Goal: Information Seeking & Learning: Learn about a topic

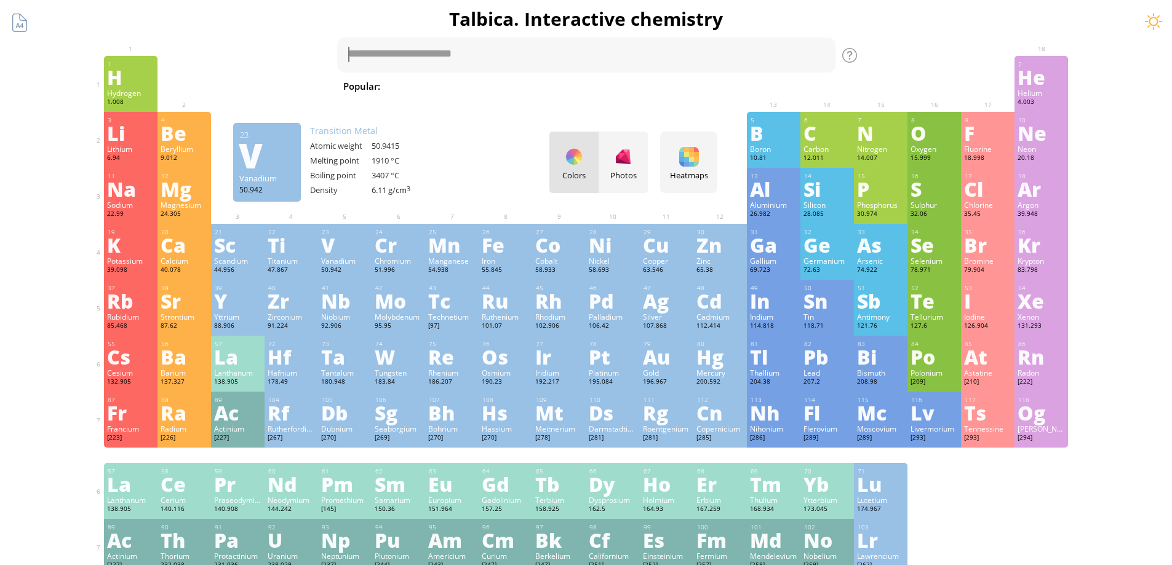
click at [351, 235] on div "V" at bounding box center [344, 245] width 47 height 20
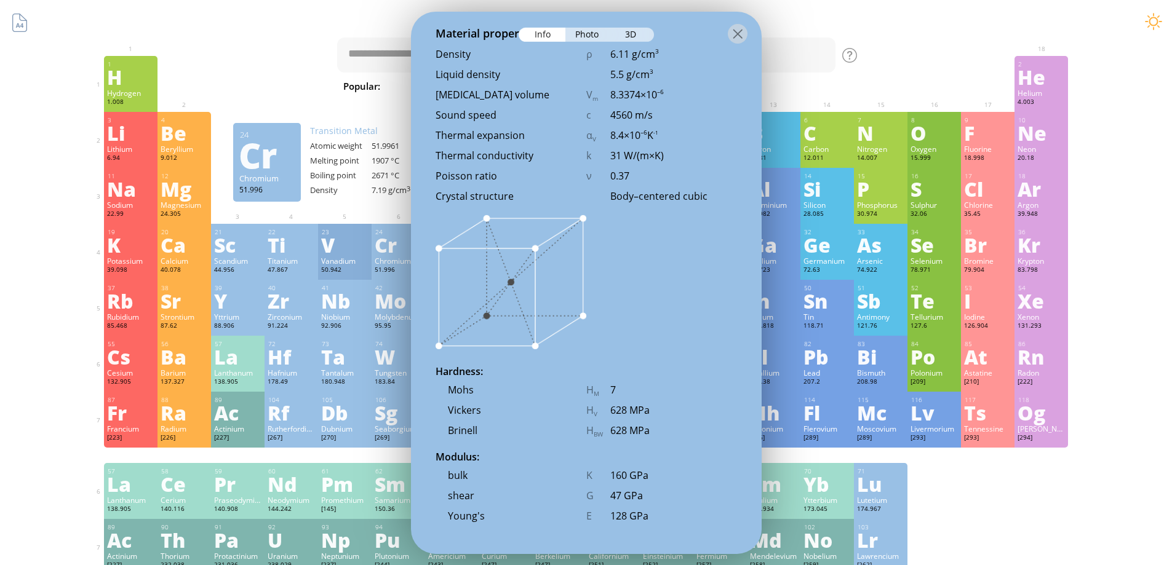
scroll to position [1354, 0]
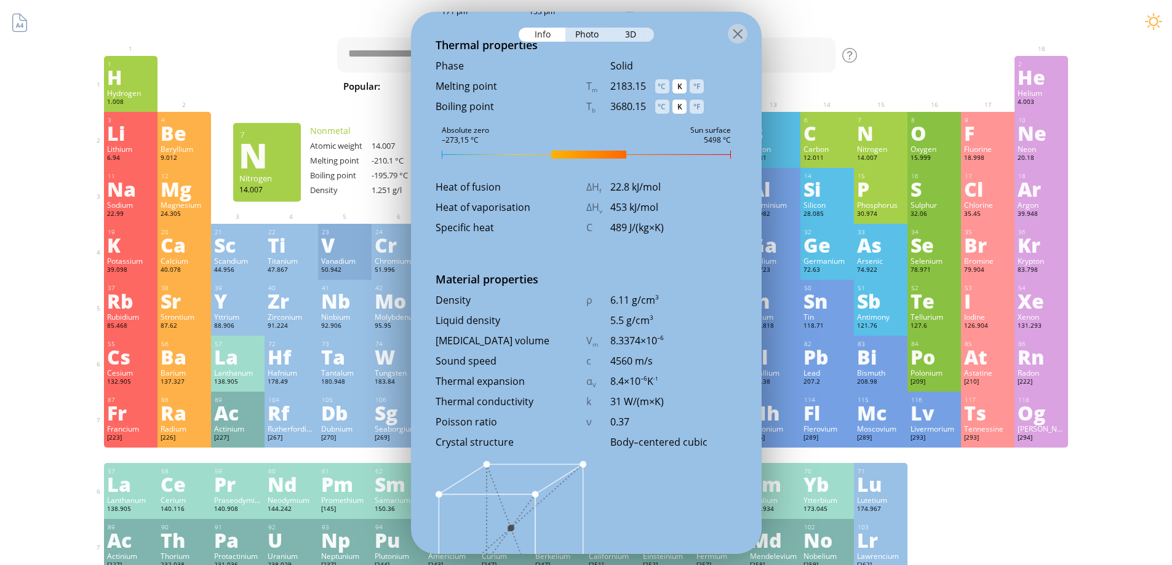
click at [948, 50] on div "Summary Molecular formula Molecular weight Exact mass Monoisotopic mass Classif…" at bounding box center [586, 521] width 997 height 1043
click at [749, 34] on div at bounding box center [586, 32] width 351 height 43
click at [738, 36] on div at bounding box center [738, 33] width 20 height 20
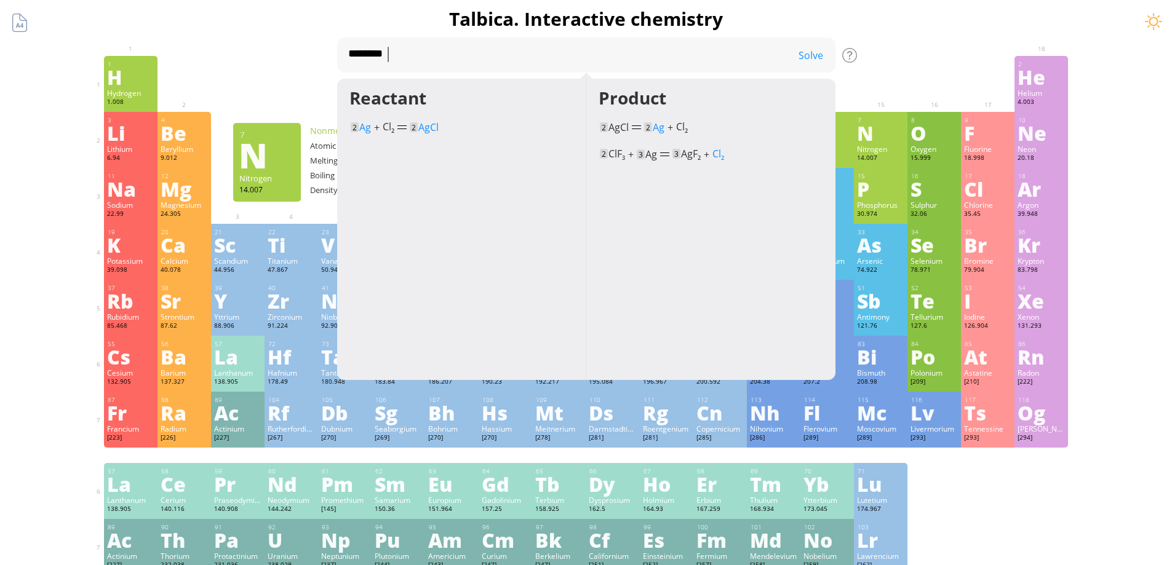
click at [892, 56] on div at bounding box center [881, 65] width 54 height 18
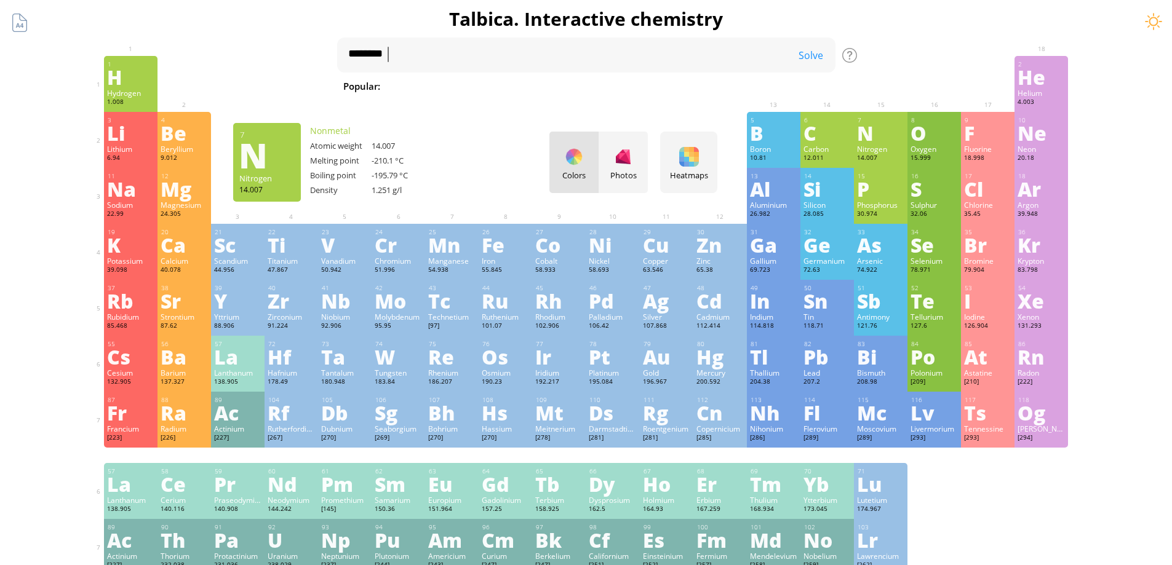
click at [883, 56] on div at bounding box center [881, 65] width 54 height 18
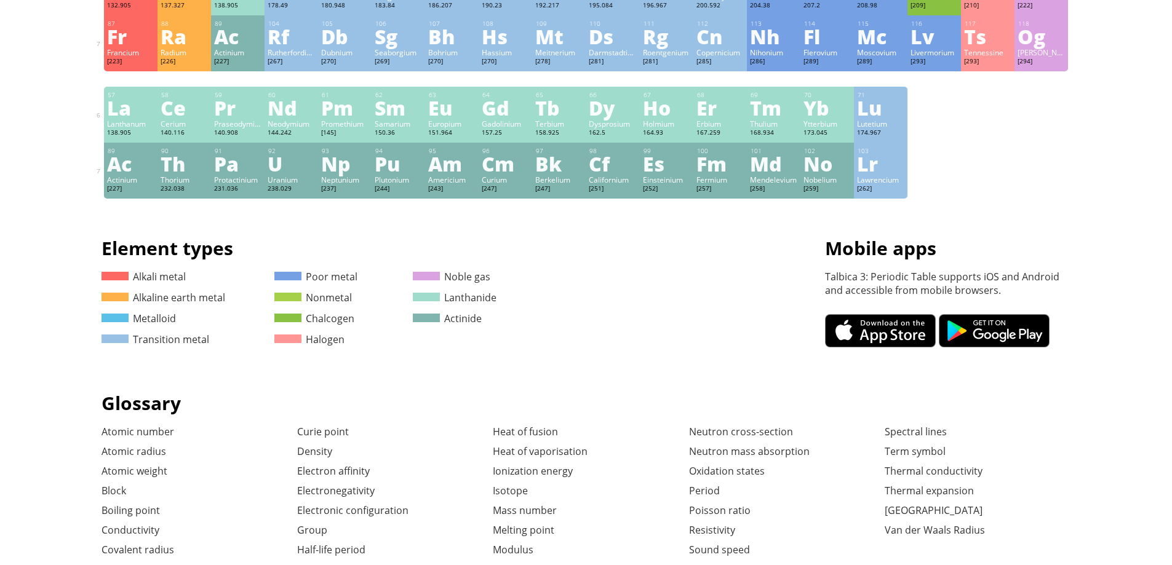
scroll to position [0, 0]
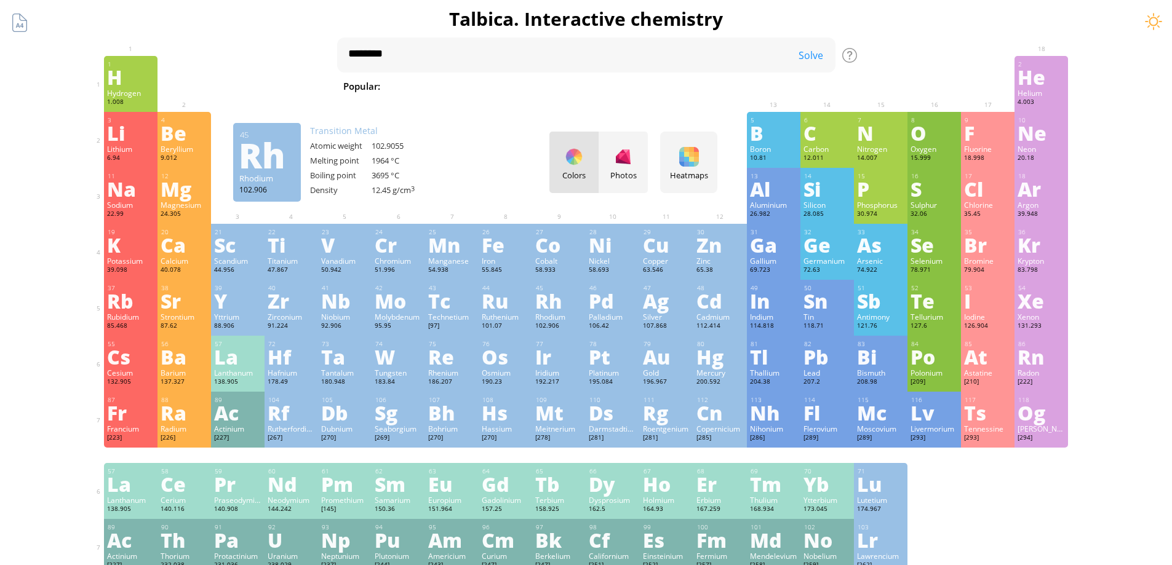
click at [553, 309] on div "Rh" at bounding box center [558, 301] width 47 height 20
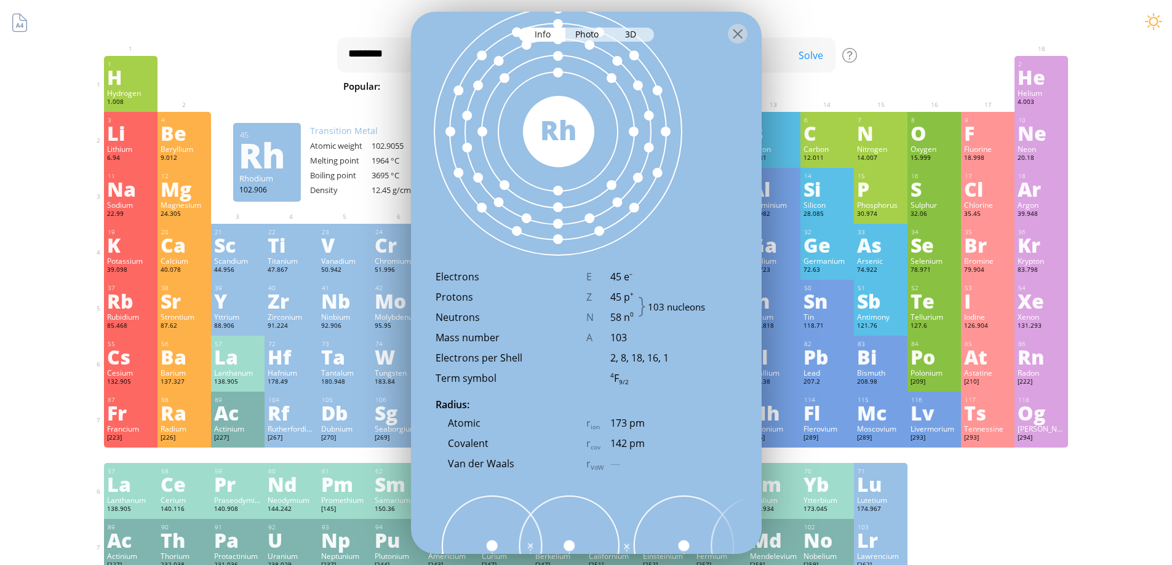
scroll to position [521, 0]
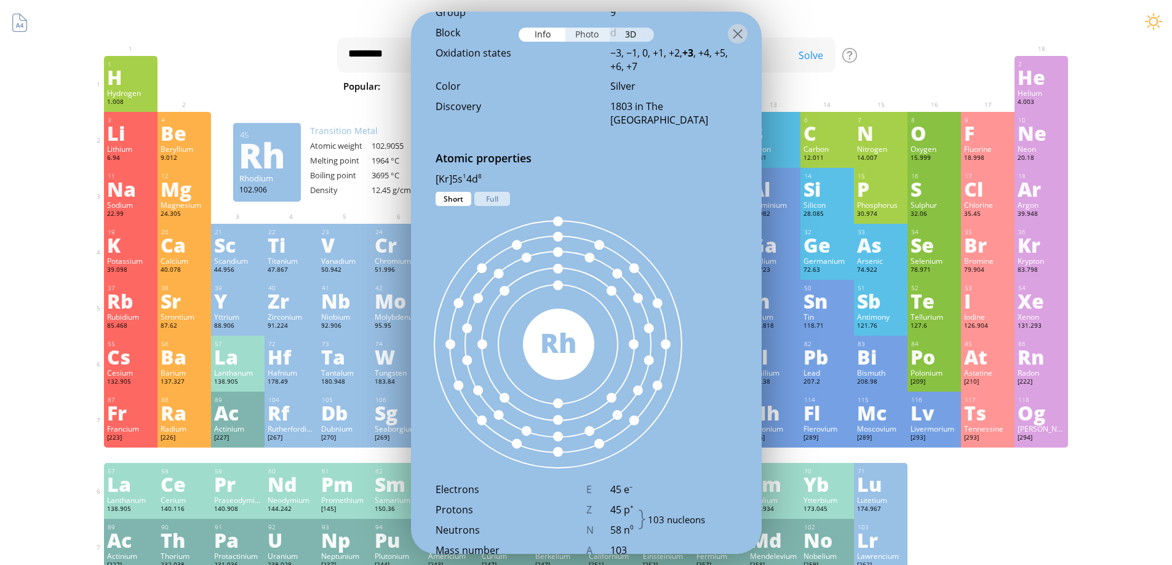
click at [591, 32] on div "Photo" at bounding box center [587, 34] width 44 height 14
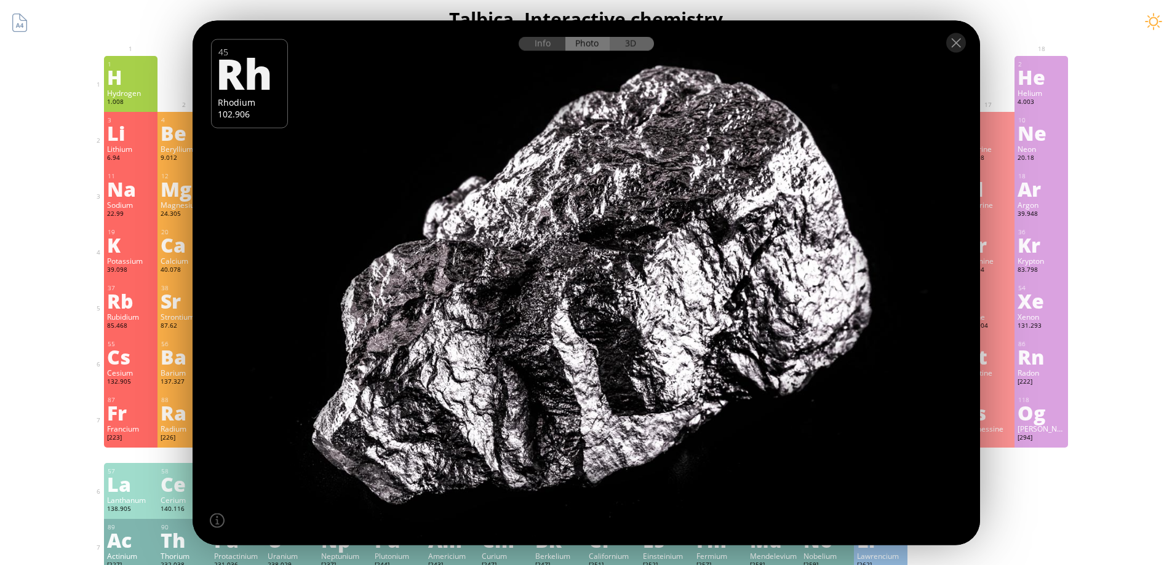
click at [626, 42] on div "3D" at bounding box center [632, 43] width 44 height 14
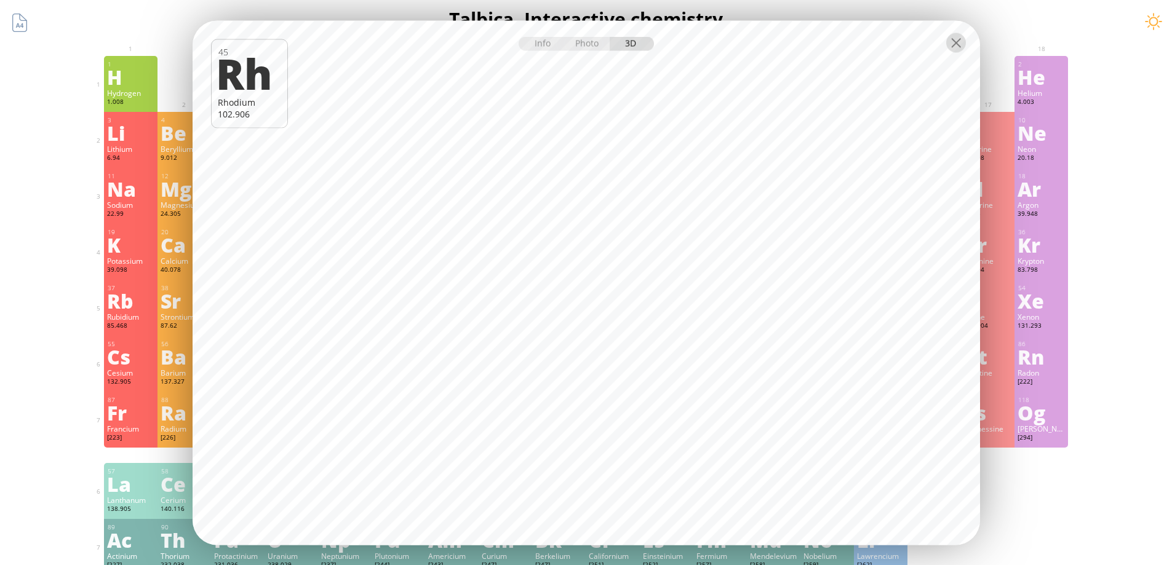
click at [959, 49] on div at bounding box center [956, 43] width 20 height 20
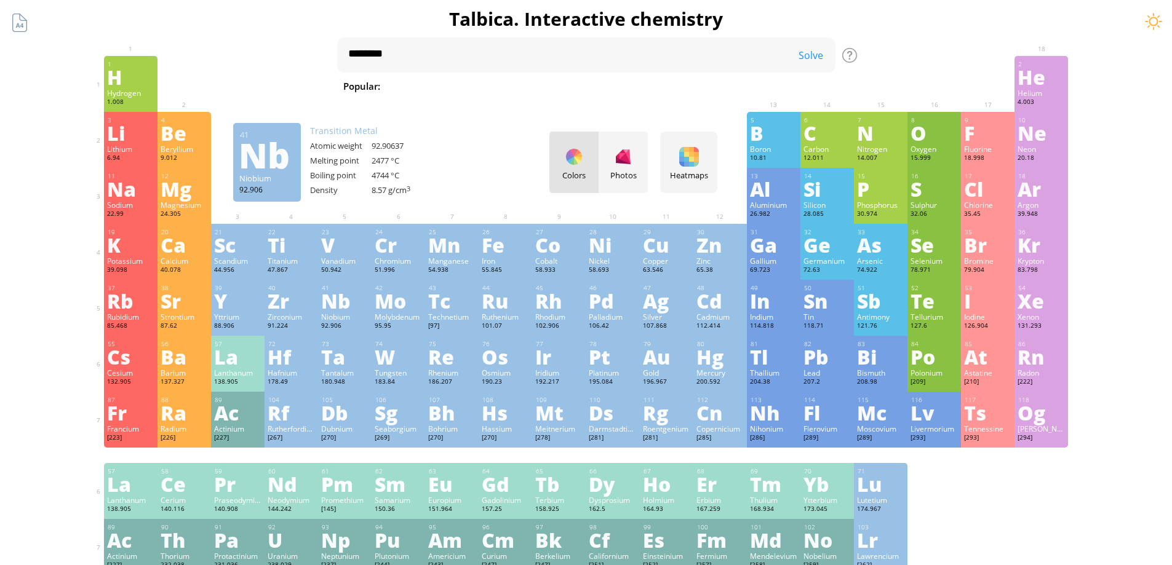
click at [359, 297] on div "Nb" at bounding box center [344, 301] width 47 height 20
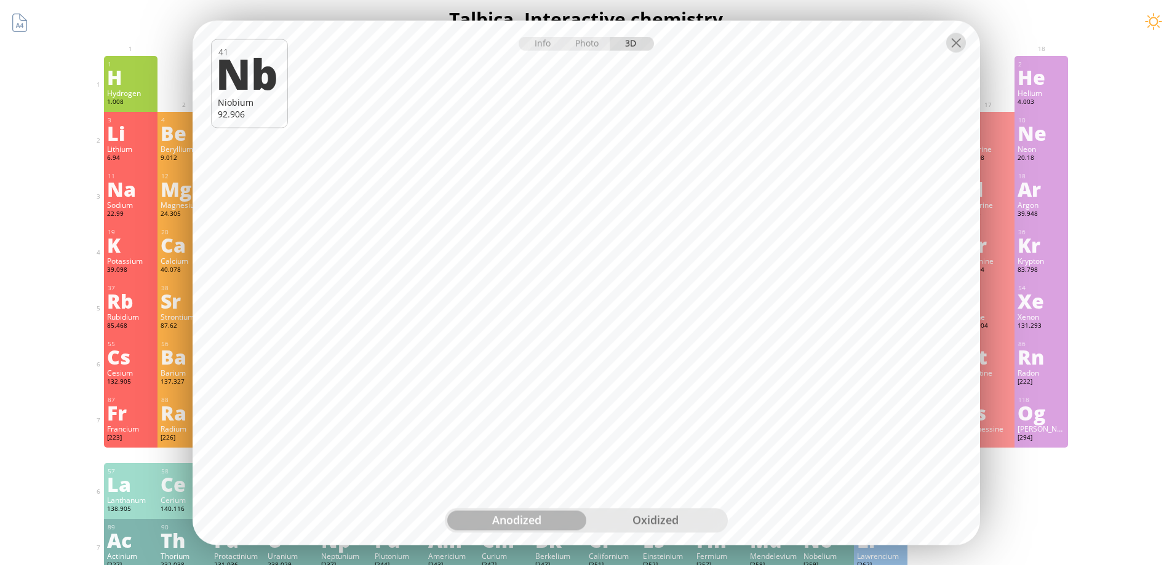
click at [962, 44] on div at bounding box center [956, 43] width 20 height 20
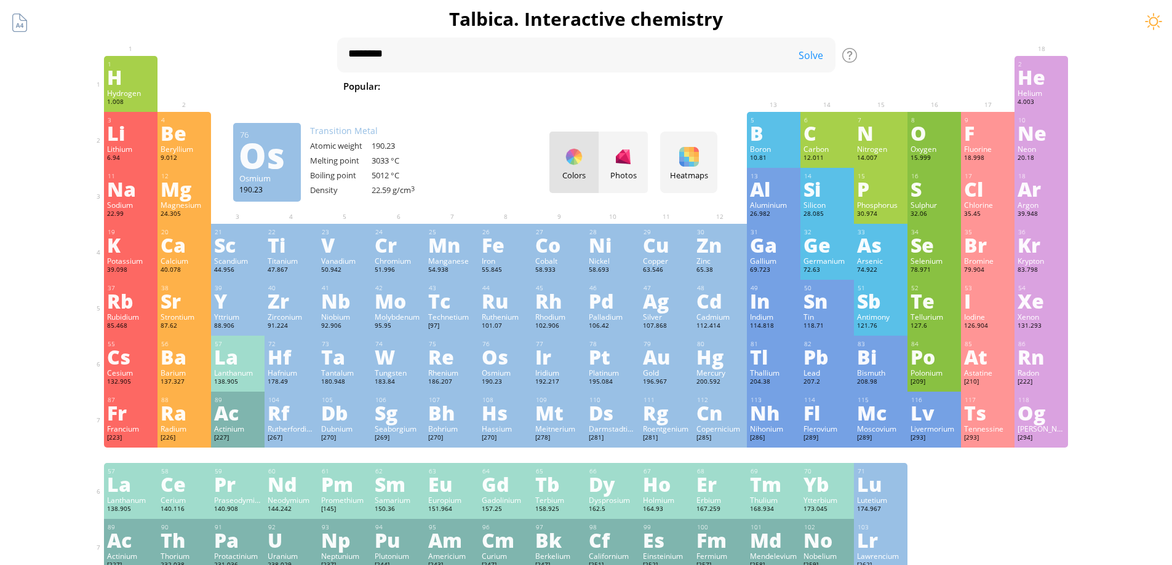
click at [485, 361] on div "76 Os Osmium 190.23 −4, −2, −1, 0, +1, +2, +3, +4, +5, +6, +7, +8 −4, −2, −1, 0…" at bounding box center [506, 364] width 54 height 56
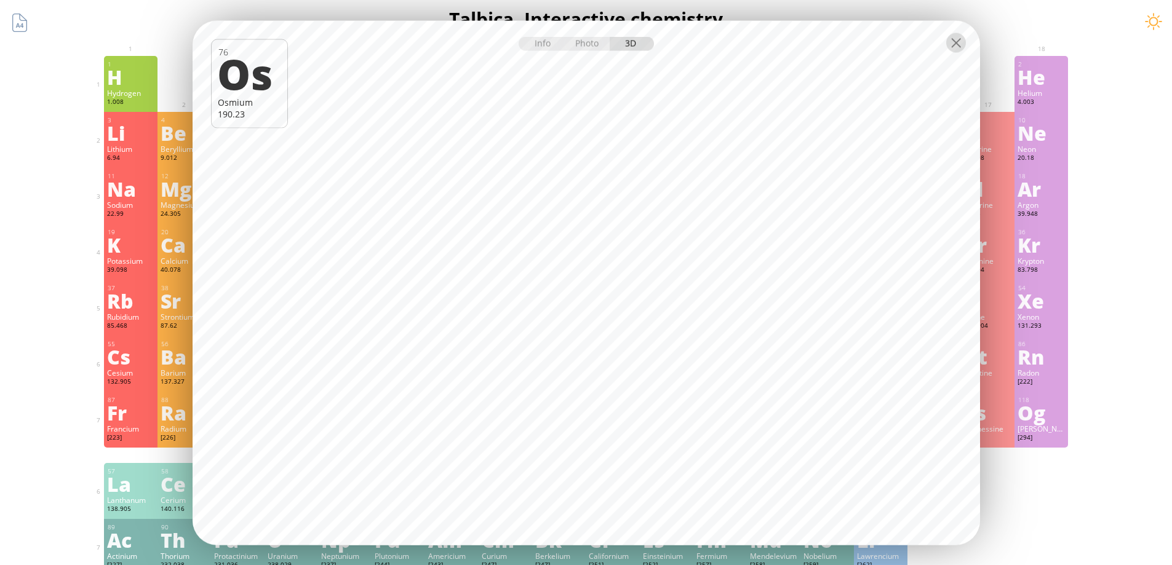
click at [954, 46] on div at bounding box center [956, 43] width 20 height 20
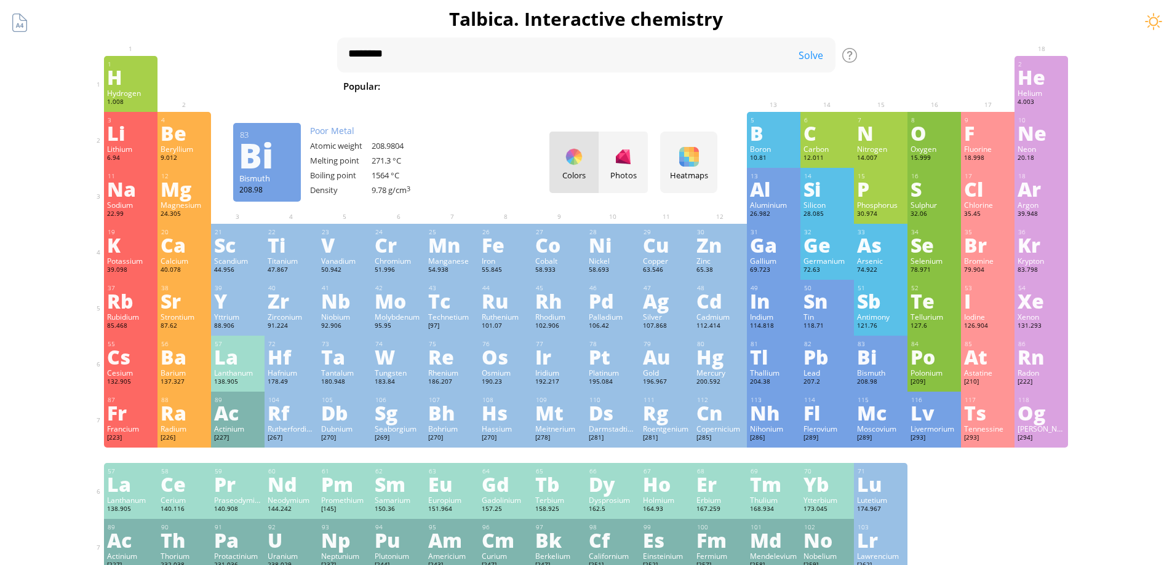
click at [887, 364] on div "Bi" at bounding box center [880, 357] width 47 height 20
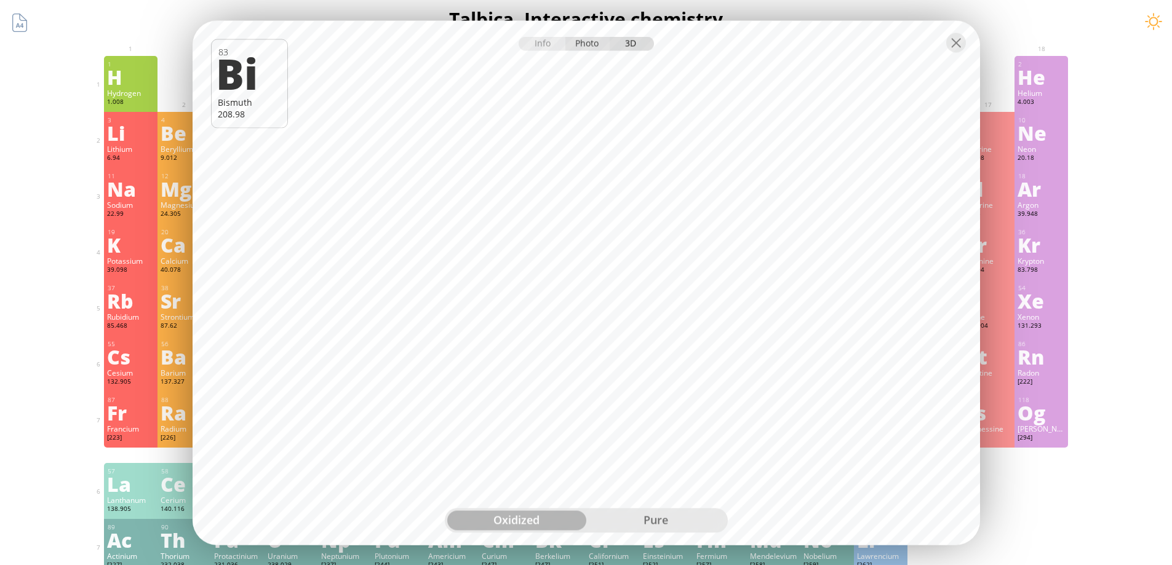
click at [590, 50] on div "Photo" at bounding box center [587, 43] width 44 height 14
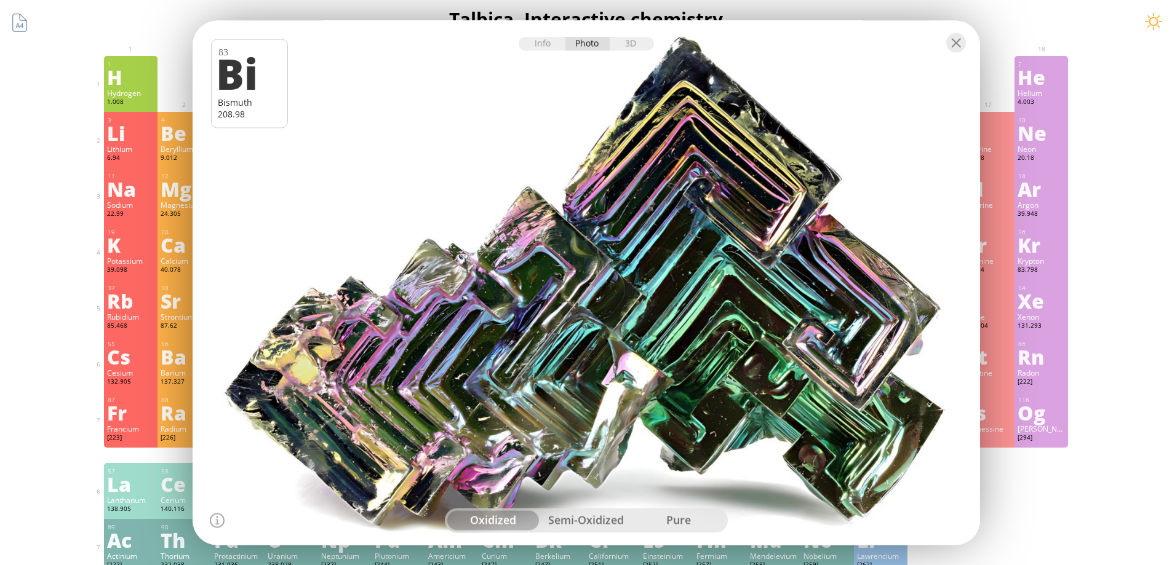
drag, startPoint x: 564, startPoint y: 249, endPoint x: 647, endPoint y: 257, distance: 83.4
click at [647, 257] on div at bounding box center [586, 283] width 796 height 530
click at [953, 43] on div at bounding box center [956, 43] width 20 height 20
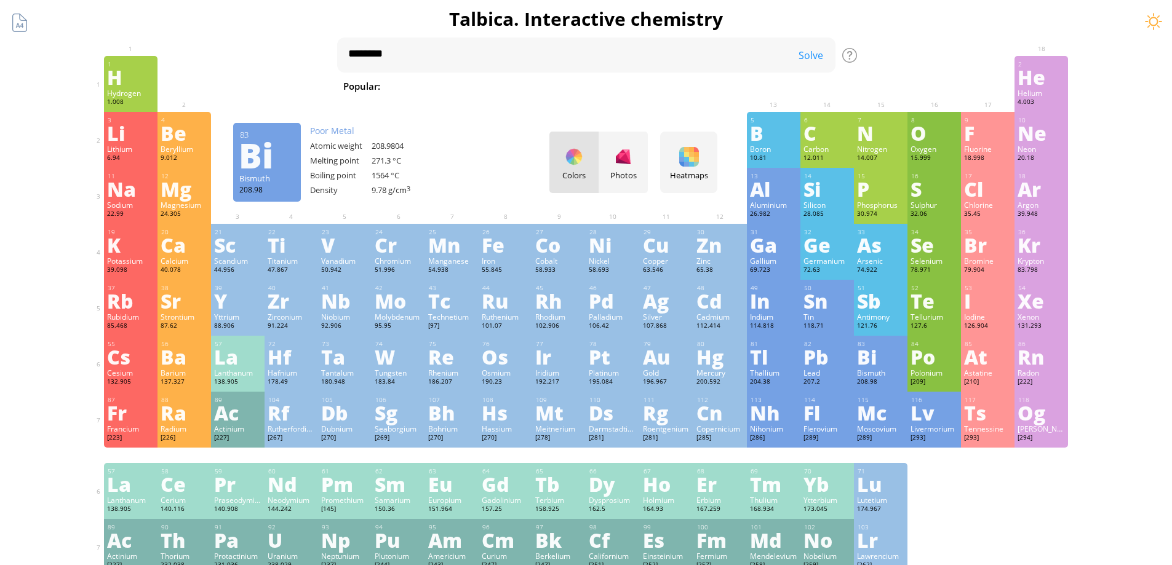
click at [887, 359] on div "Bi" at bounding box center [880, 357] width 47 height 20
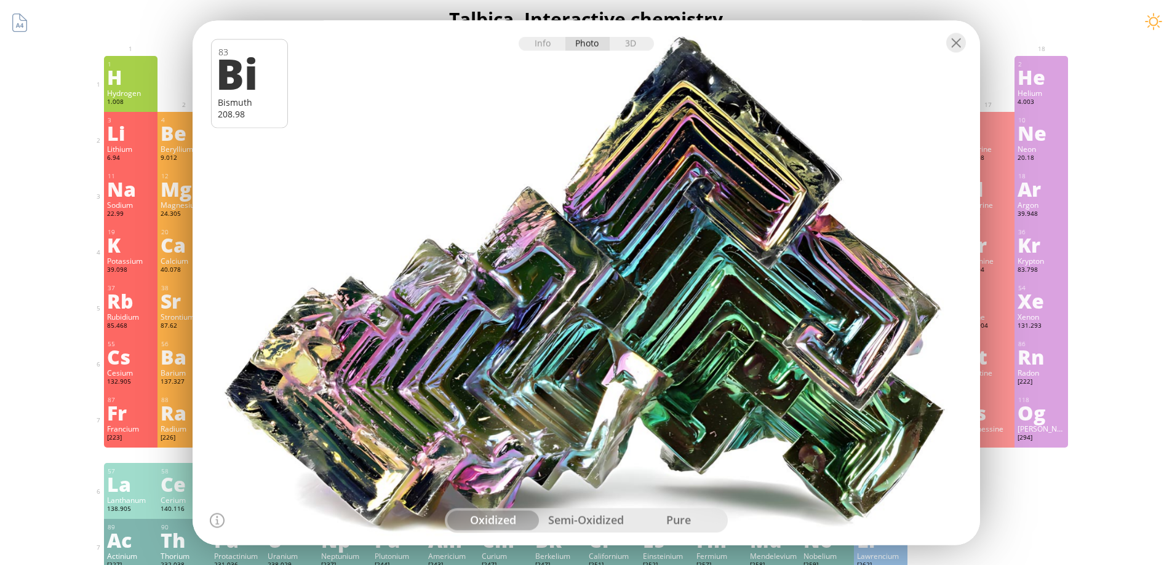
click at [611, 523] on div "semi-oxidized" at bounding box center [586, 521] width 93 height 20
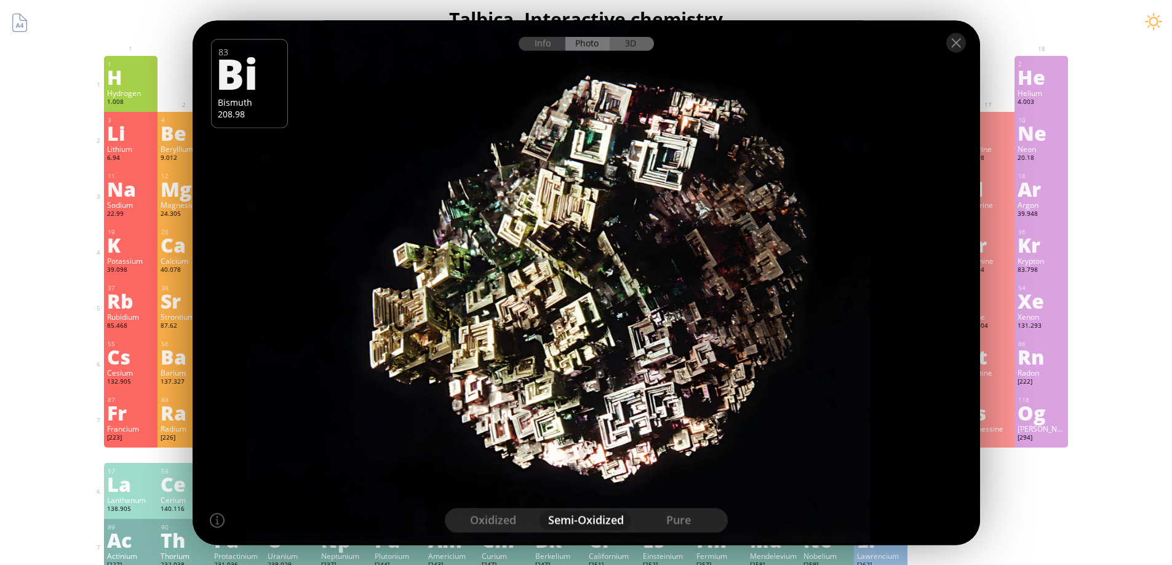
click at [633, 50] on div "3D" at bounding box center [632, 43] width 44 height 14
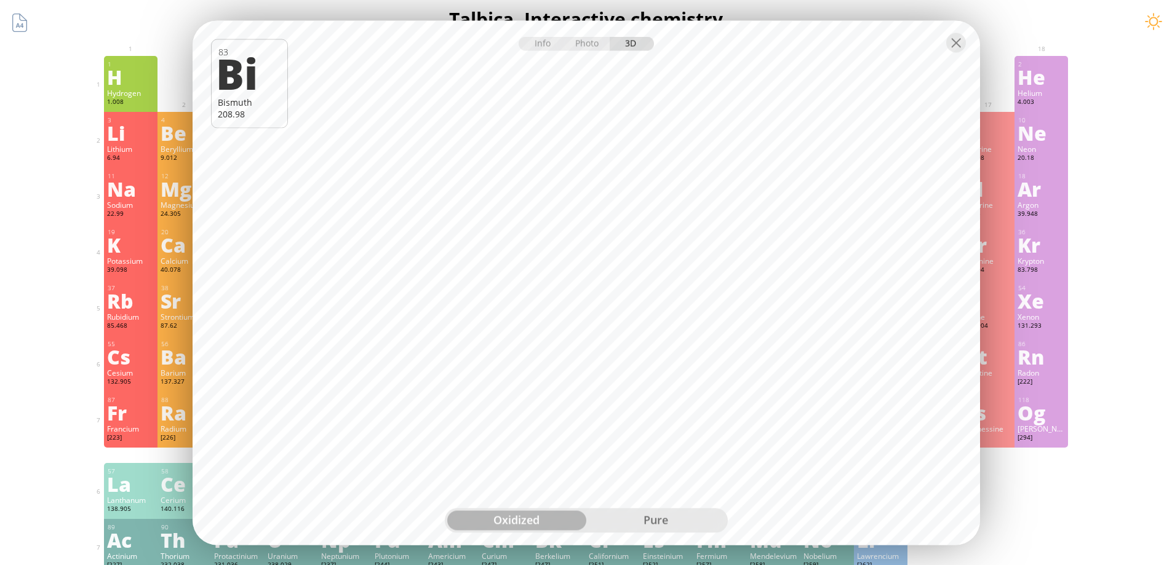
click at [645, 514] on div "pure" at bounding box center [655, 521] width 139 height 20
click at [537, 513] on div "oxidized" at bounding box center [516, 521] width 139 height 20
click at [580, 46] on div "Photo" at bounding box center [587, 43] width 44 height 14
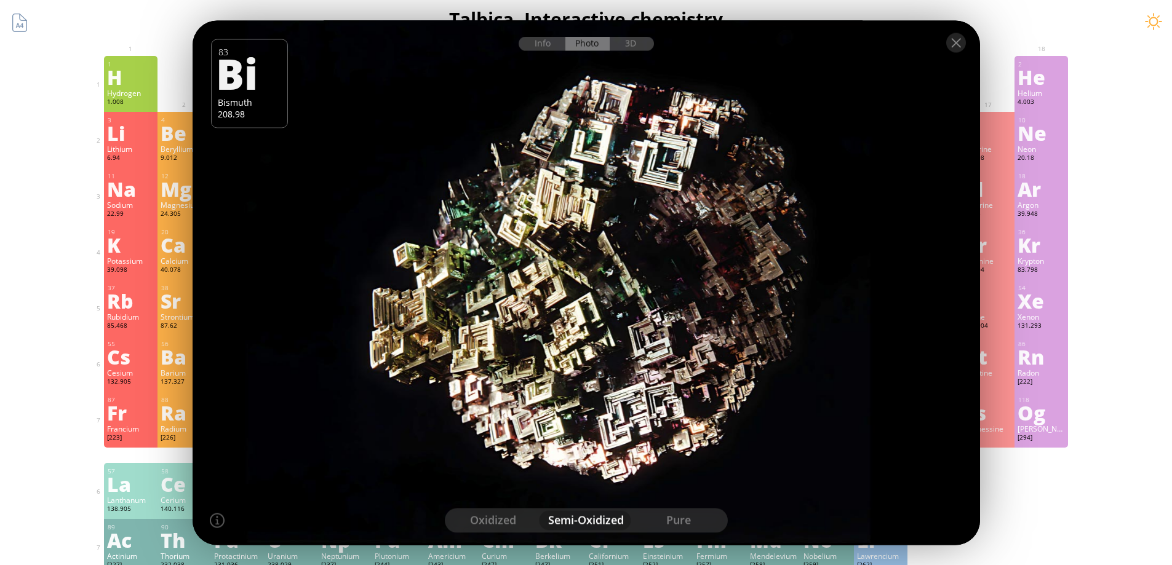
drag, startPoint x: 559, startPoint y: 346, endPoint x: 647, endPoint y: 353, distance: 88.9
click at [647, 353] on div at bounding box center [586, 283] width 796 height 530
click at [674, 527] on div "pure" at bounding box center [679, 521] width 93 height 20
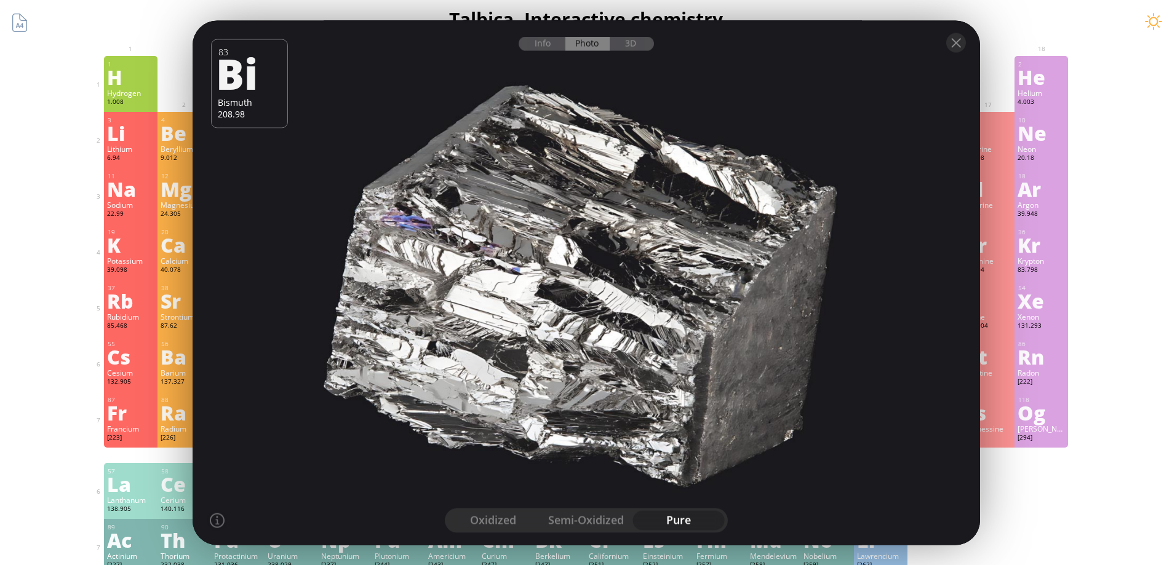
click at [499, 519] on div "oxidized" at bounding box center [493, 521] width 93 height 20
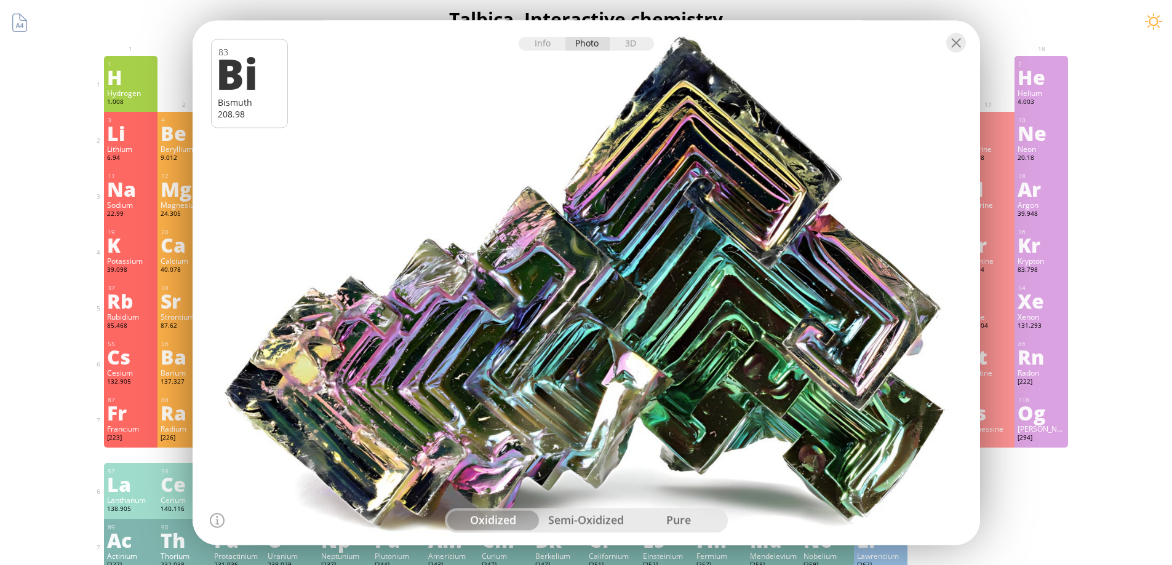
click at [594, 517] on div "semi-oxidized" at bounding box center [586, 521] width 93 height 20
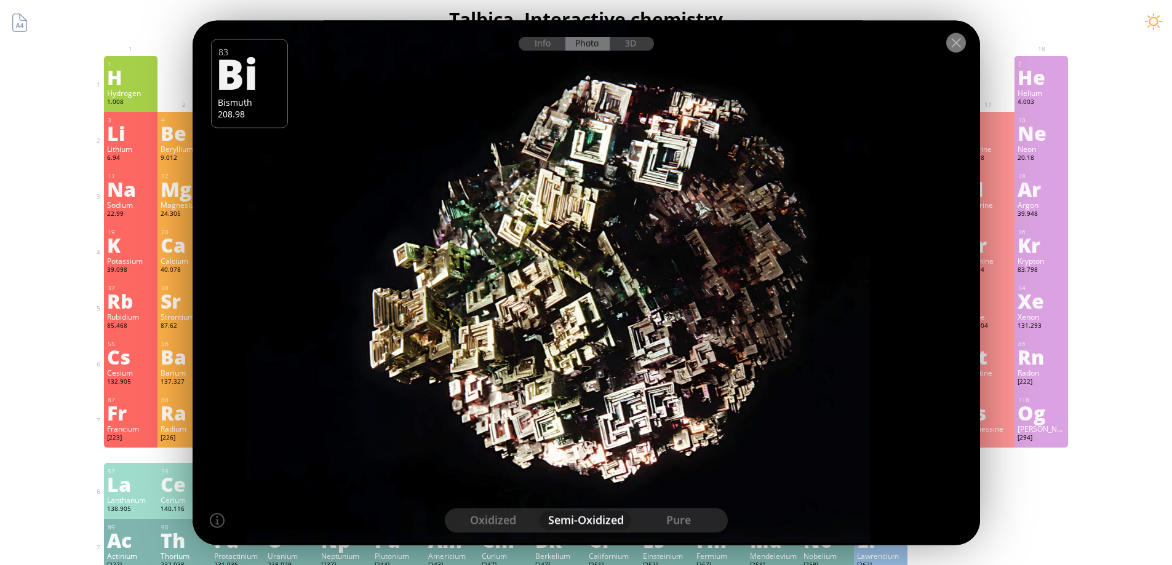
click at [961, 41] on div at bounding box center [956, 43] width 20 height 20
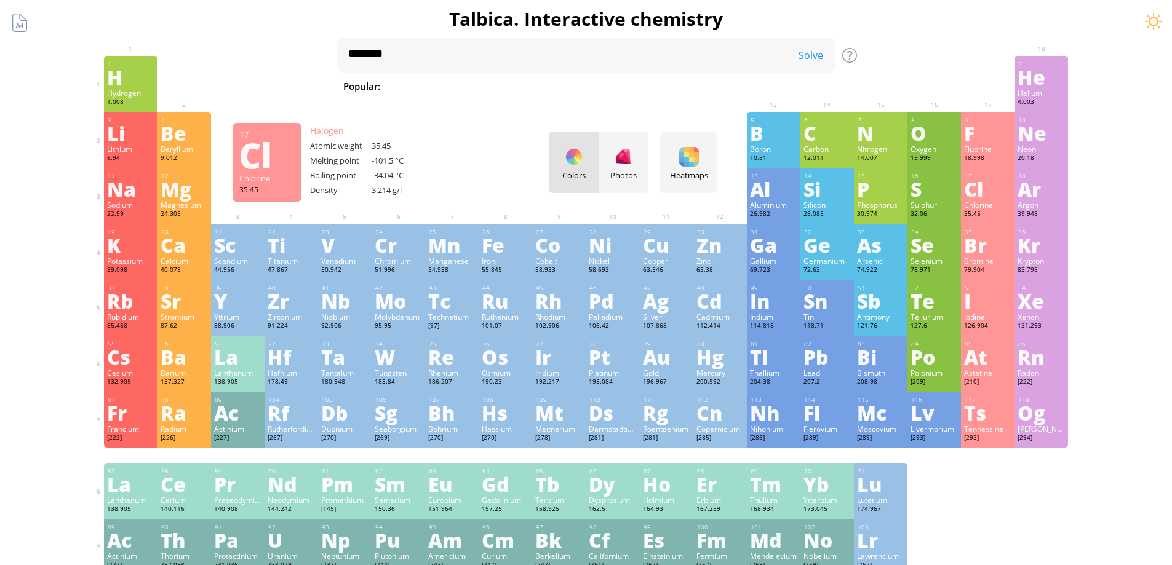
click at [974, 199] on div "Cl" at bounding box center [987, 189] width 47 height 20
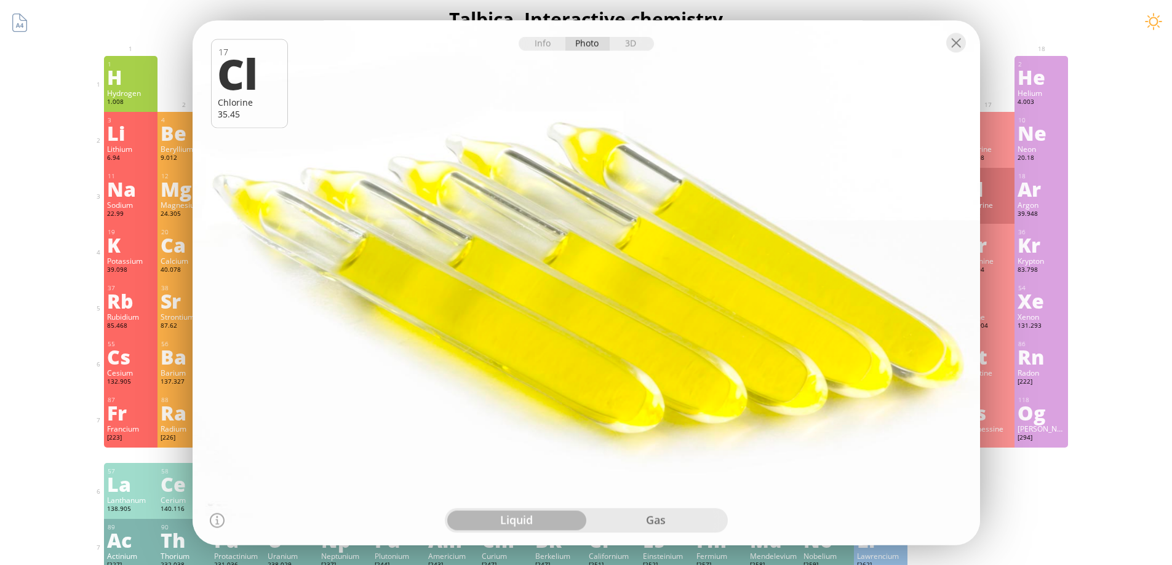
click at [663, 521] on div "gas" at bounding box center [655, 521] width 139 height 20
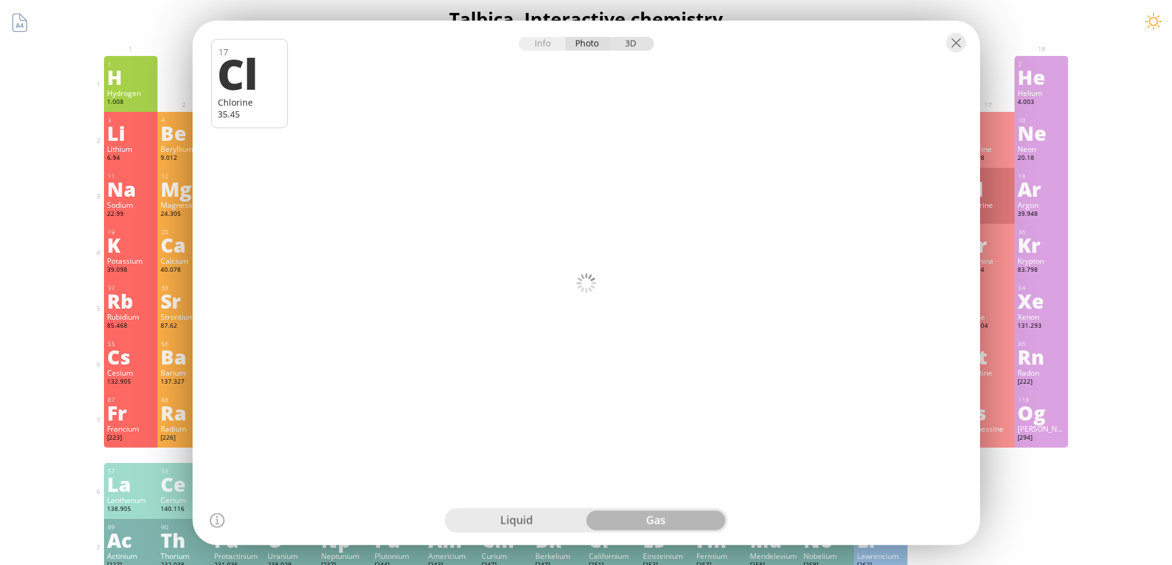
click at [633, 42] on div "3D" at bounding box center [632, 43] width 44 height 14
click at [594, 44] on div "Photo" at bounding box center [587, 43] width 44 height 14
click at [956, 40] on div at bounding box center [956, 43] width 20 height 20
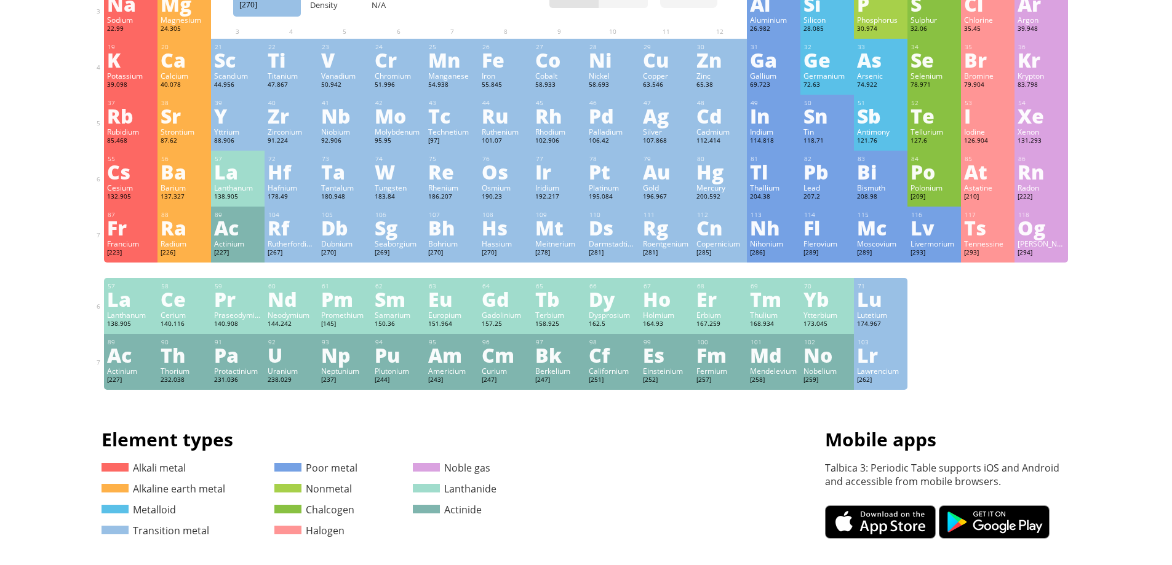
scroll to position [0, 0]
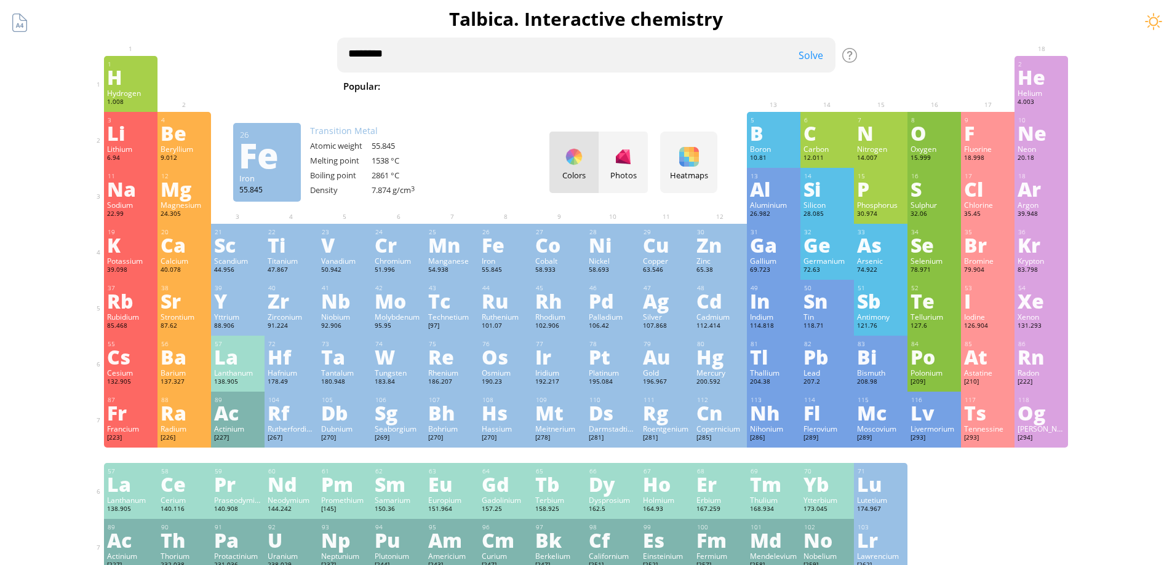
click at [553, 54] on textarea "********" at bounding box center [586, 55] width 498 height 35
drag, startPoint x: 493, startPoint y: 37, endPoint x: 246, endPoint y: 52, distance: 248.4
click at [246, 52] on div "Summary Molecular formula Molecular weight Exact mass Monoisotopic mass Classif…" at bounding box center [586, 521] width 997 height 1043
click at [412, 57] on textarea "********" at bounding box center [586, 55] width 498 height 35
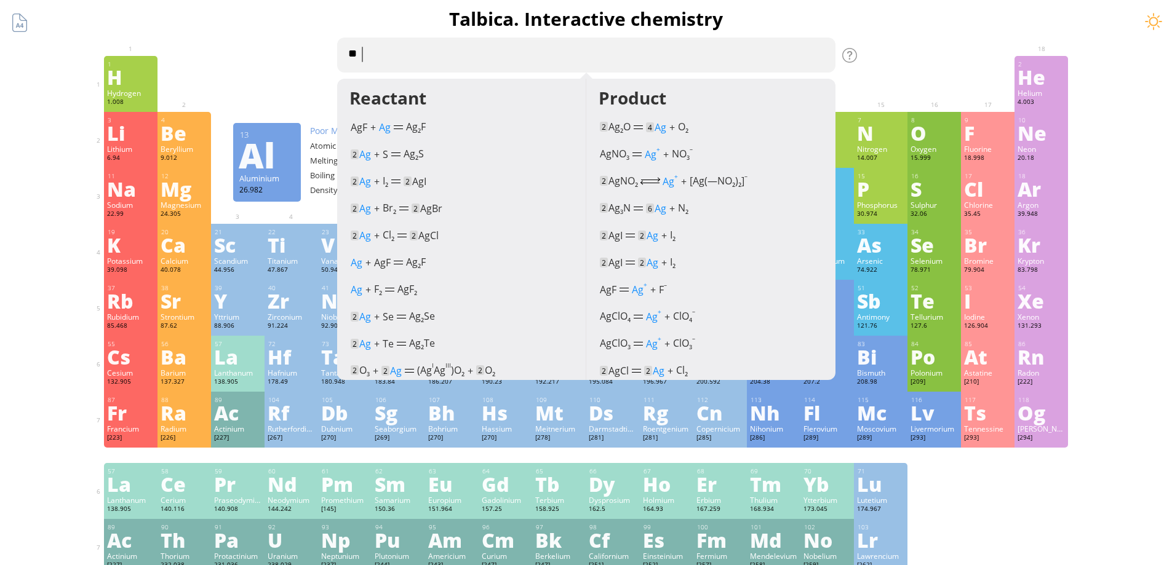
type textarea "*"
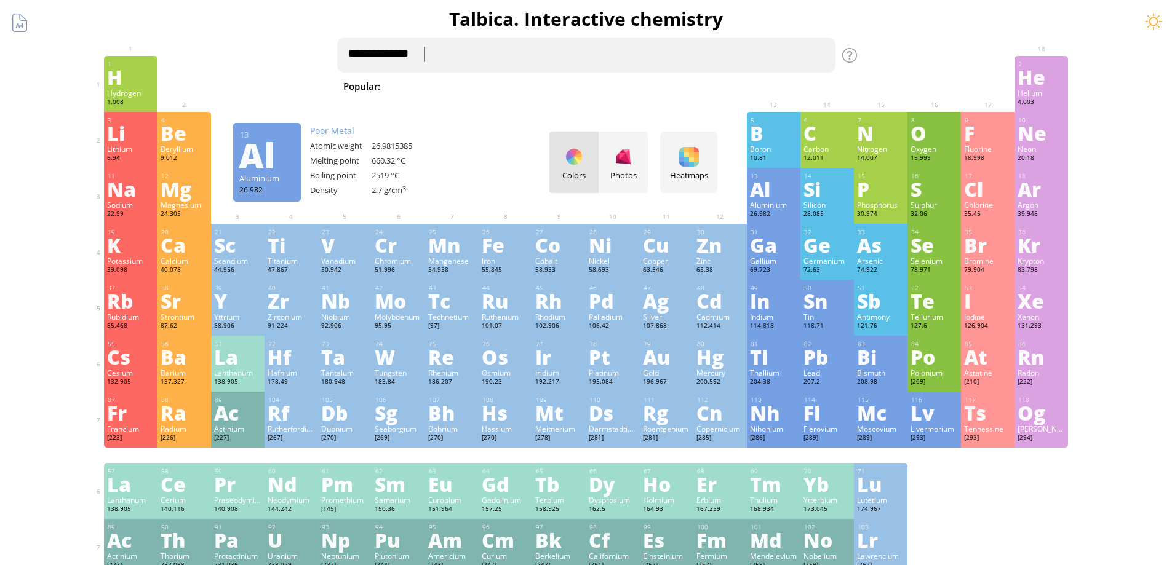
click at [413, 55] on textarea "**********" at bounding box center [586, 55] width 498 height 35
click at [549, 40] on textarea "**********" at bounding box center [586, 55] width 498 height 35
click at [527, 64] on textarea "**********" at bounding box center [586, 55] width 498 height 35
click at [527, 60] on textarea "**********" at bounding box center [586, 55] width 498 height 35
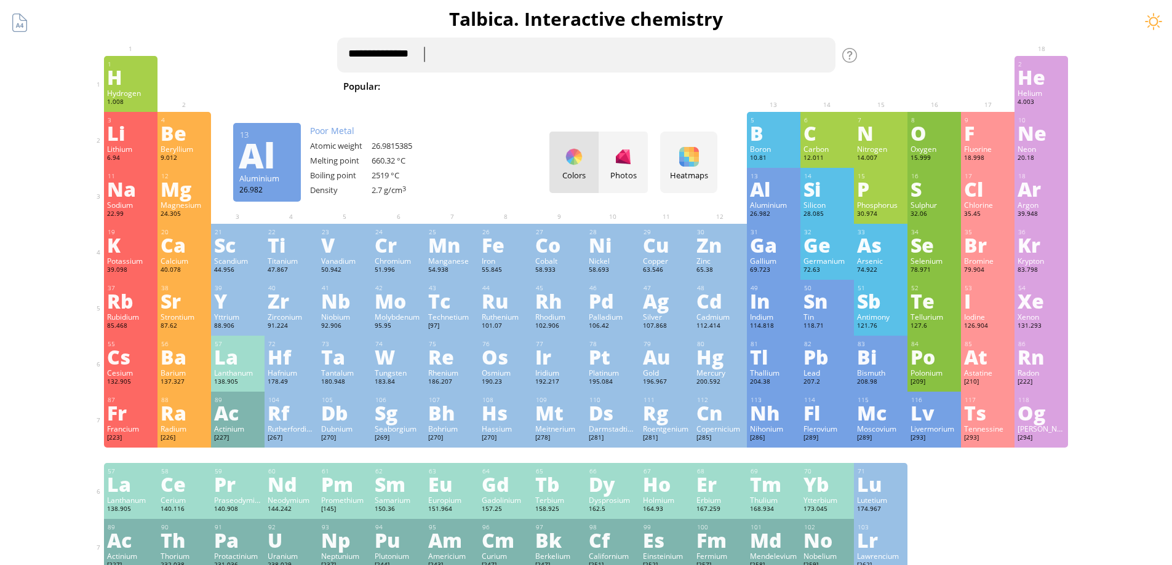
click at [458, 60] on textarea "**********" at bounding box center [586, 55] width 498 height 35
type textarea "**********"
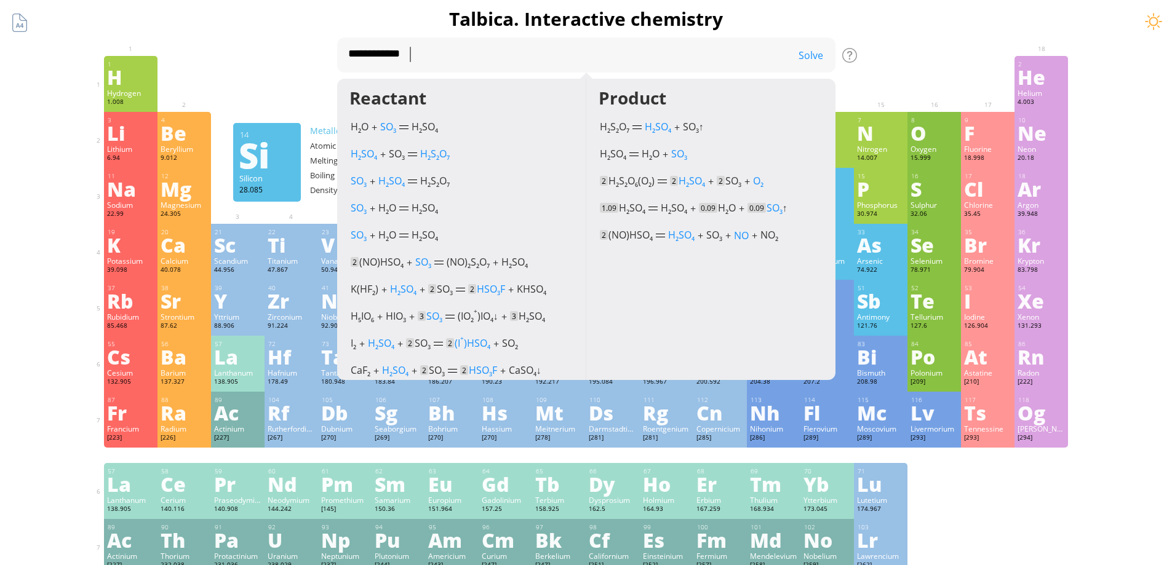
click at [819, 62] on div "Solve" at bounding box center [805, 56] width 62 height 14
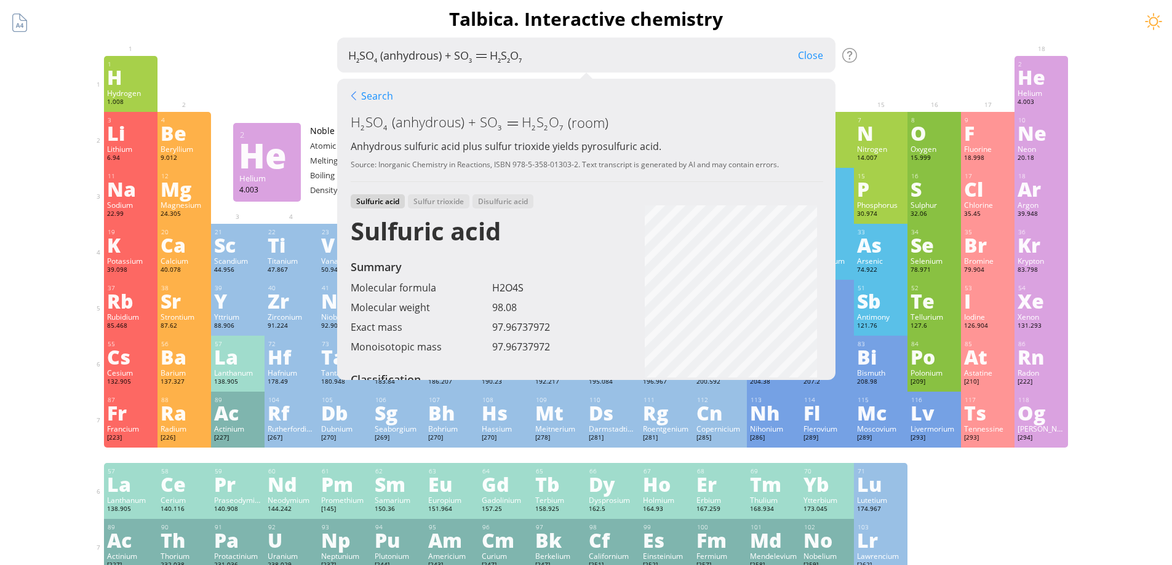
click at [958, 38] on div "**********" at bounding box center [586, 521] width 997 height 1043
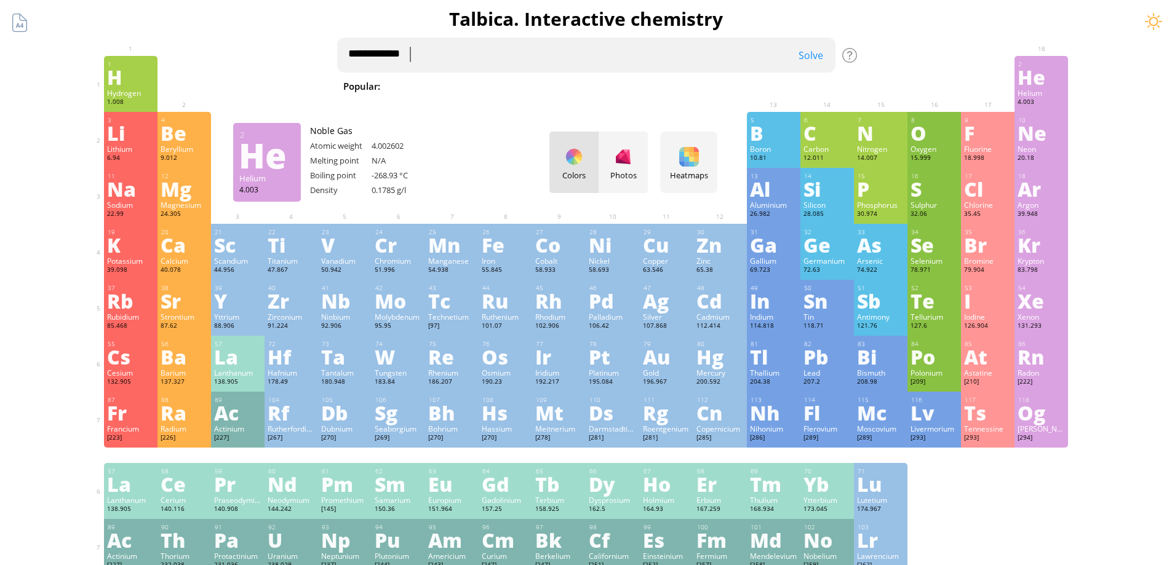
click at [508, 57] on textarea "**********" at bounding box center [586, 55] width 498 height 35
click at [816, 55] on div "Solve" at bounding box center [805, 56] width 62 height 14
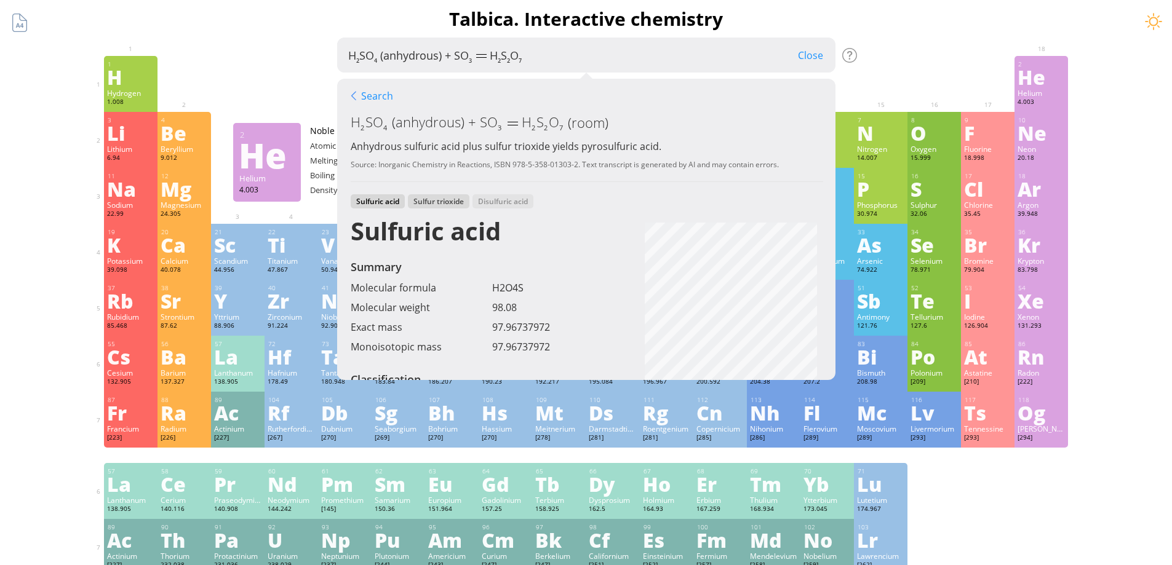
click at [450, 204] on div "Sulfur trioxide" at bounding box center [439, 201] width 62 height 14
click at [509, 199] on div "Disulfuric acid" at bounding box center [503, 201] width 61 height 14
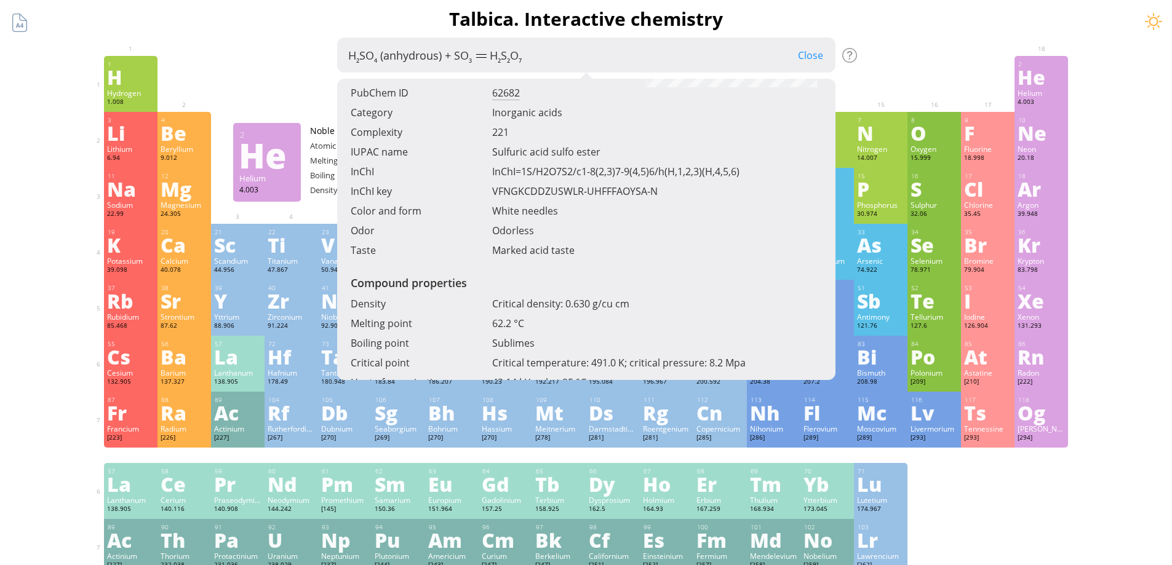
scroll to position [369, 0]
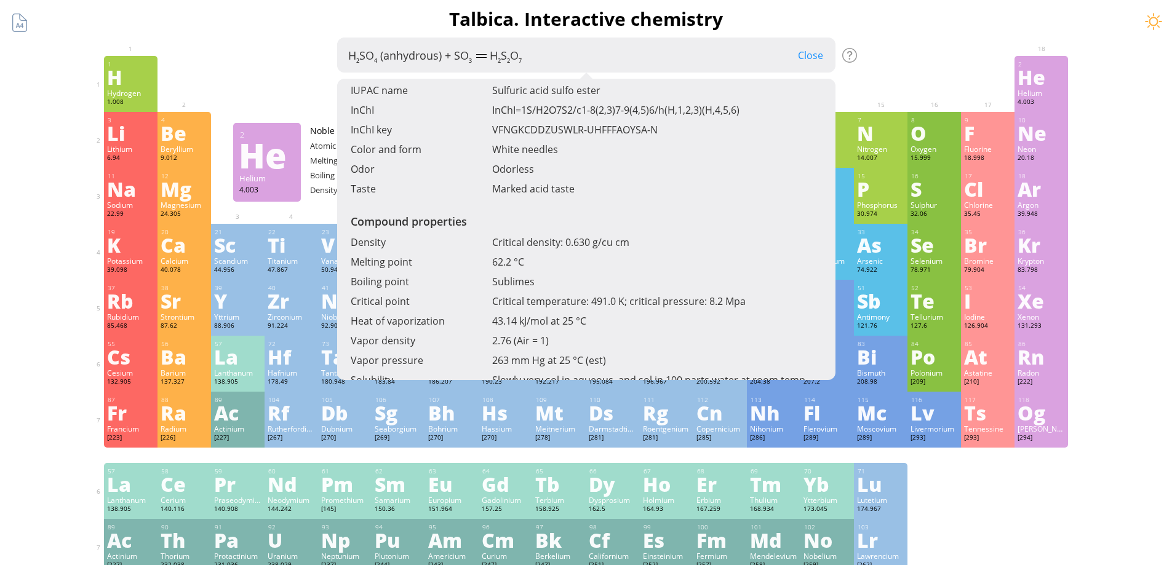
click at [923, 42] on div "**********" at bounding box center [586, 521] width 997 height 1043
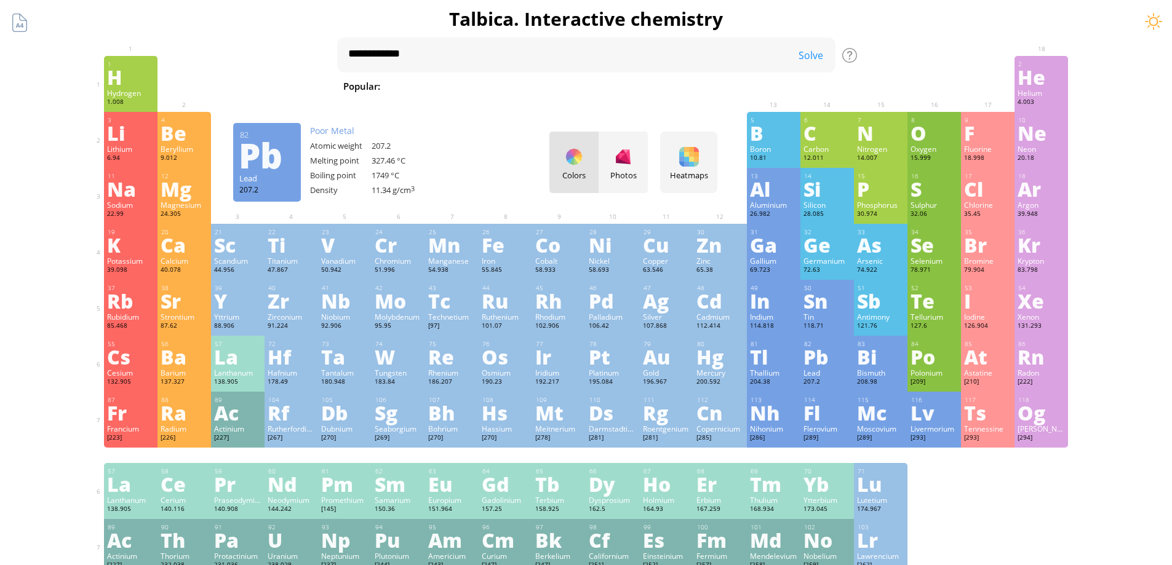
click at [829, 361] on div "Pb" at bounding box center [827, 357] width 47 height 20
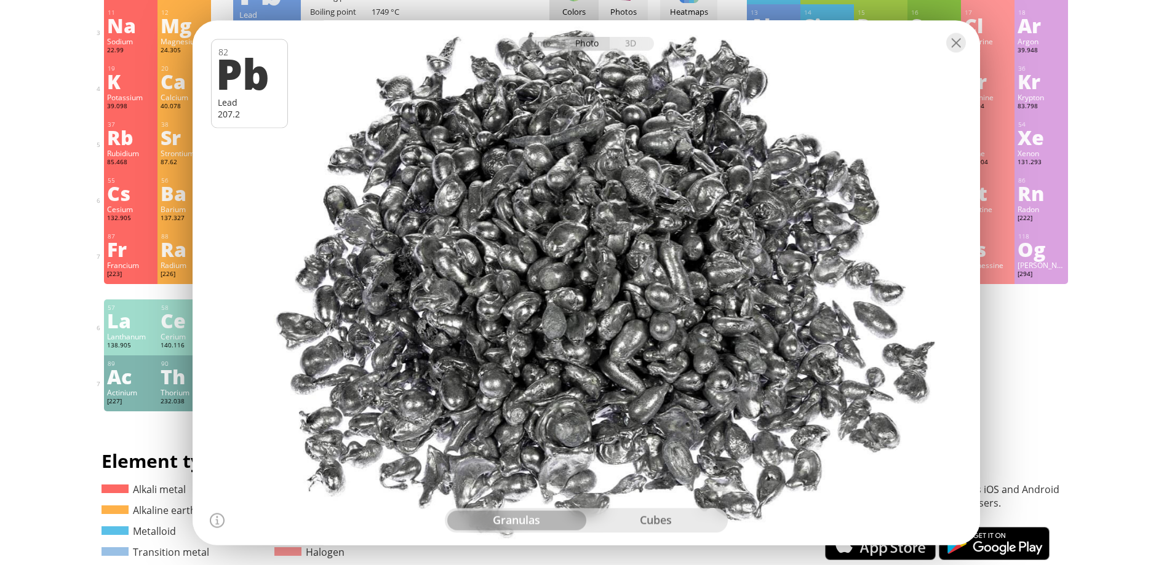
scroll to position [0, 0]
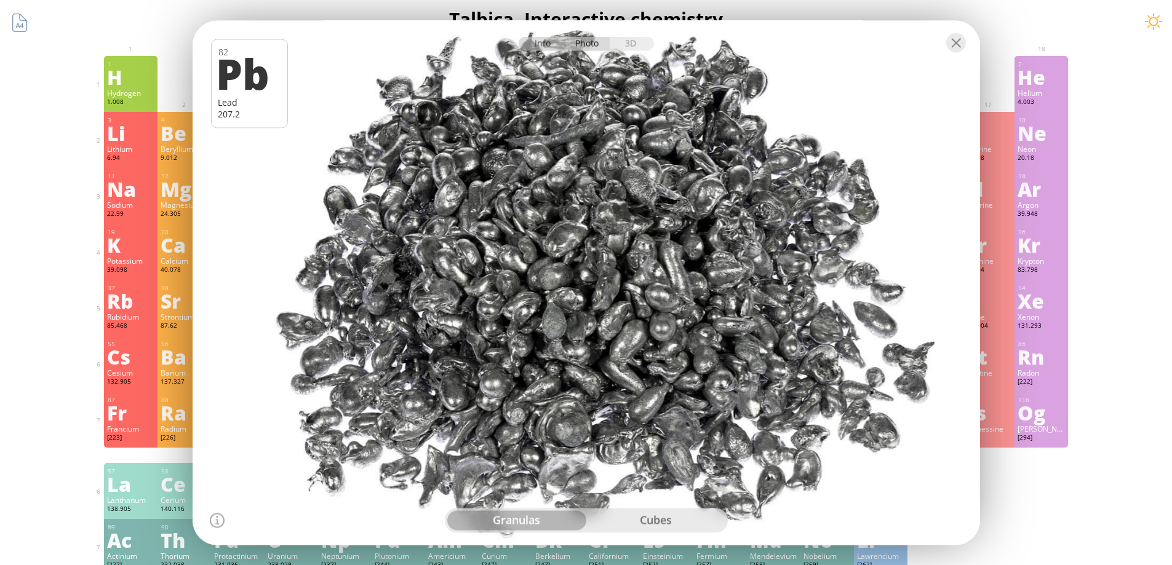
click at [537, 41] on div "Info" at bounding box center [542, 43] width 47 height 14
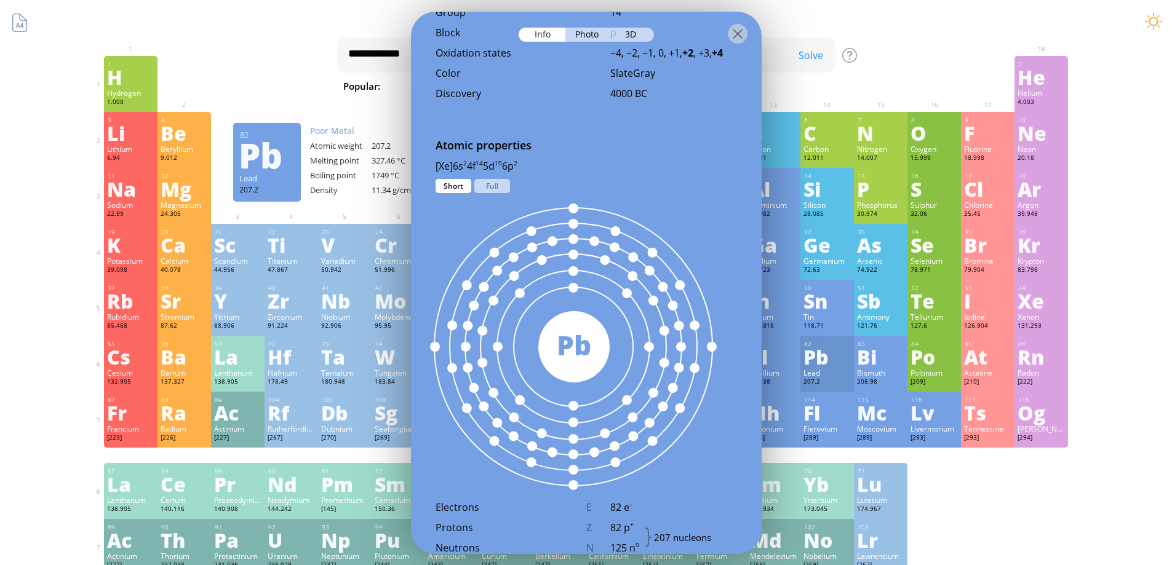
scroll to position [595, 0]
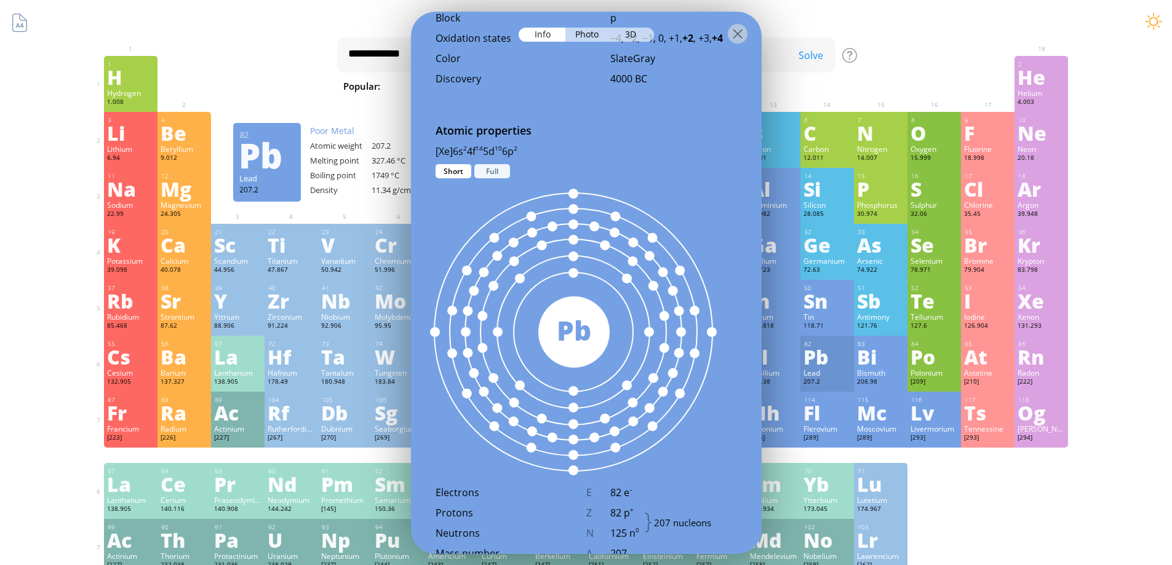
click at [492, 164] on div "Full" at bounding box center [492, 171] width 36 height 14
click at [488, 164] on div "Full" at bounding box center [492, 171] width 36 height 14
click at [447, 164] on div "Short" at bounding box center [454, 171] width 36 height 14
click at [485, 164] on div "Full" at bounding box center [492, 171] width 36 height 14
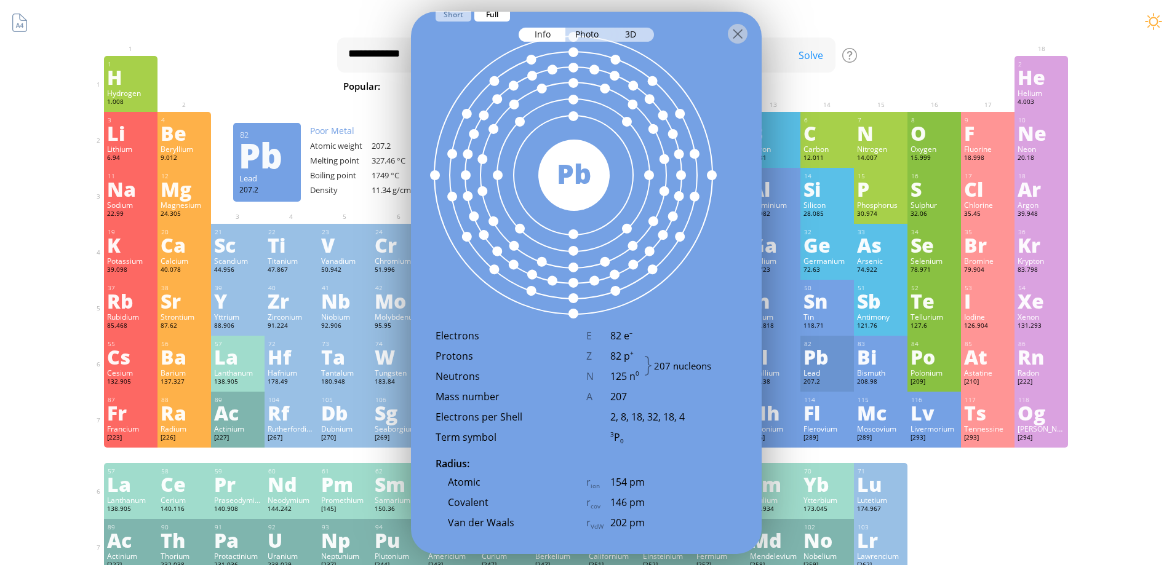
scroll to position [780, 0]
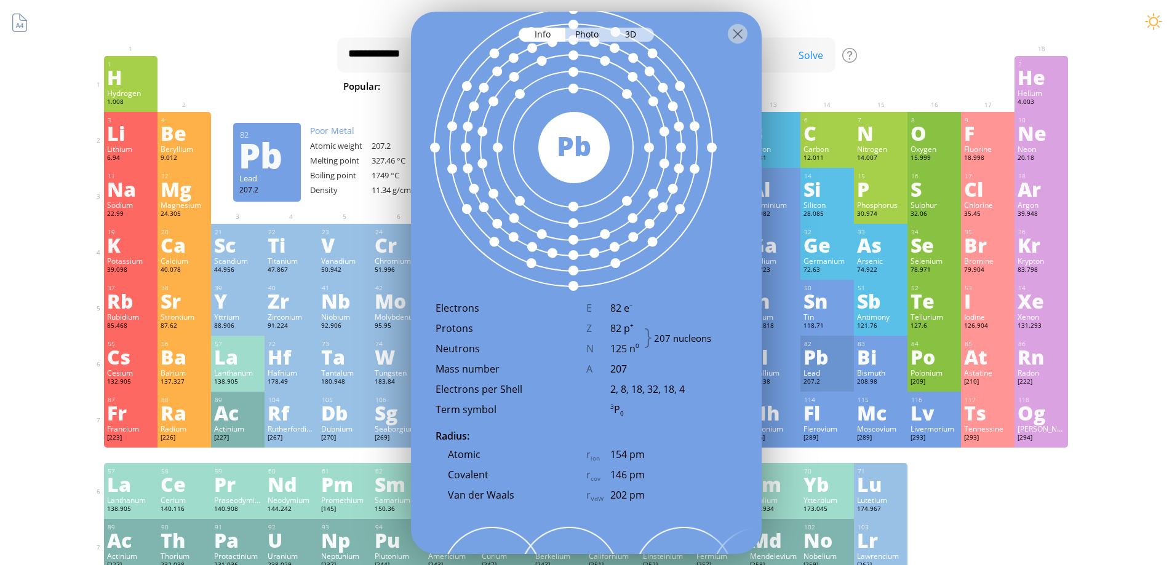
click at [660, 145] on div at bounding box center [573, 147] width 280 height 280
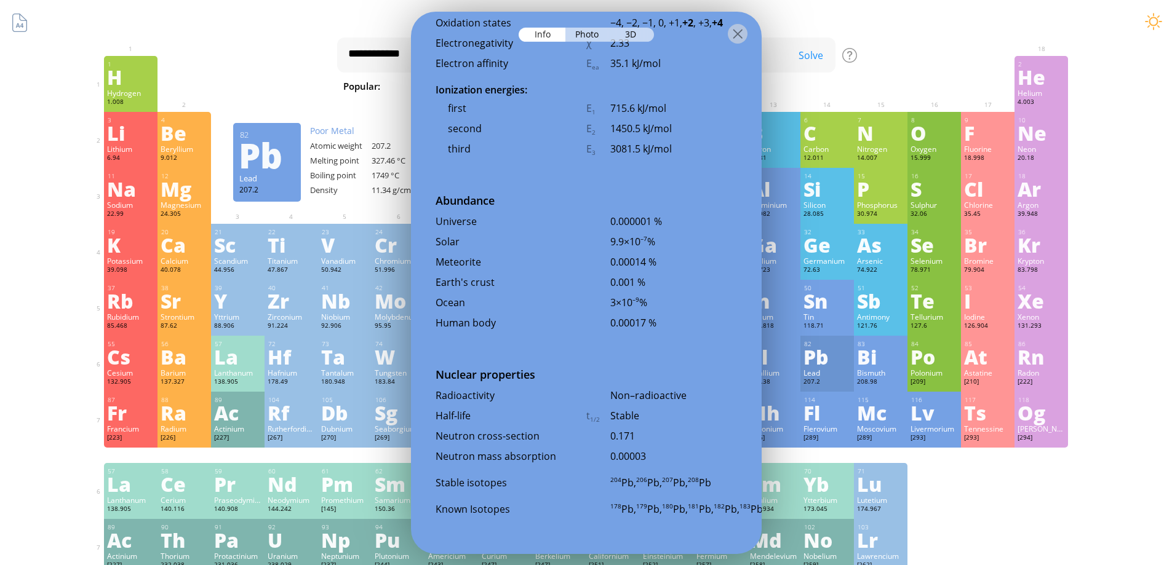
scroll to position [2608, 0]
click at [930, 36] on div "**********" at bounding box center [586, 521] width 997 height 1043
click at [733, 37] on div at bounding box center [738, 33] width 20 height 20
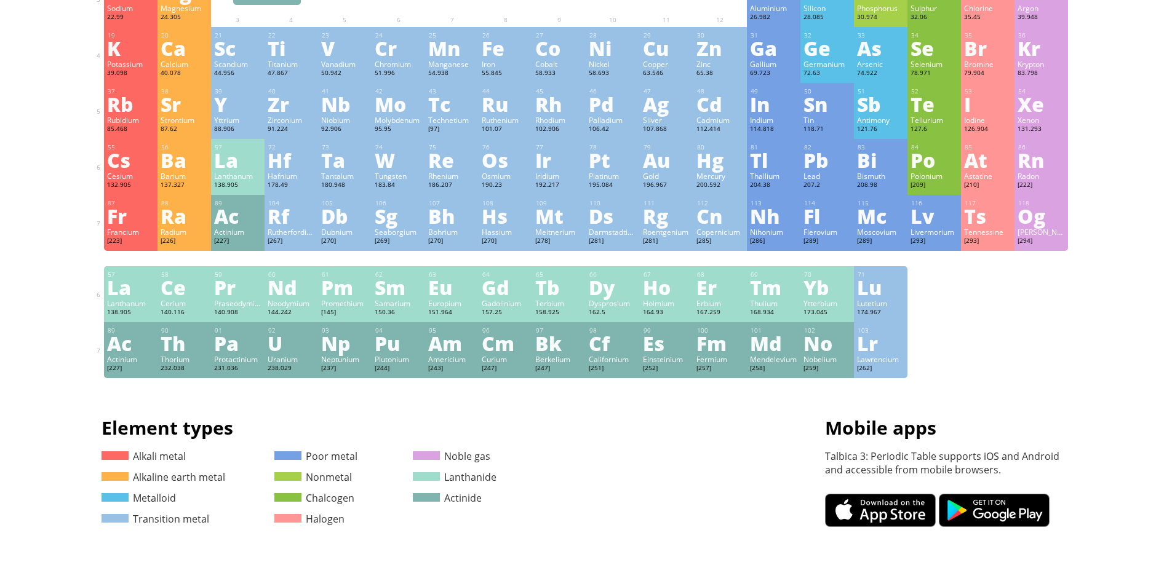
scroll to position [0, 0]
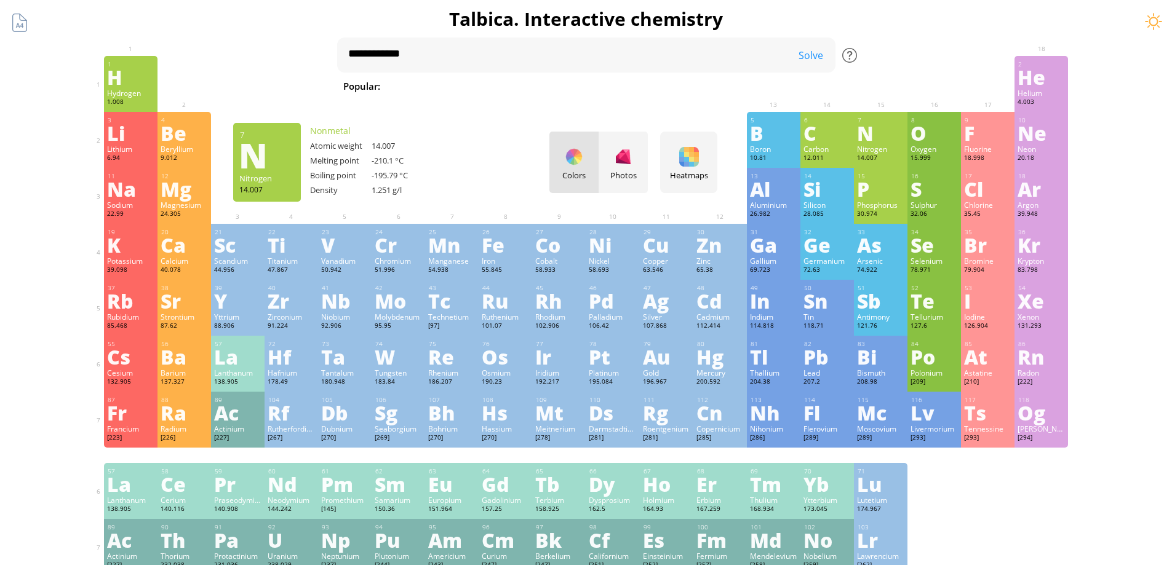
click at [855, 55] on div at bounding box center [849, 55] width 15 height 15
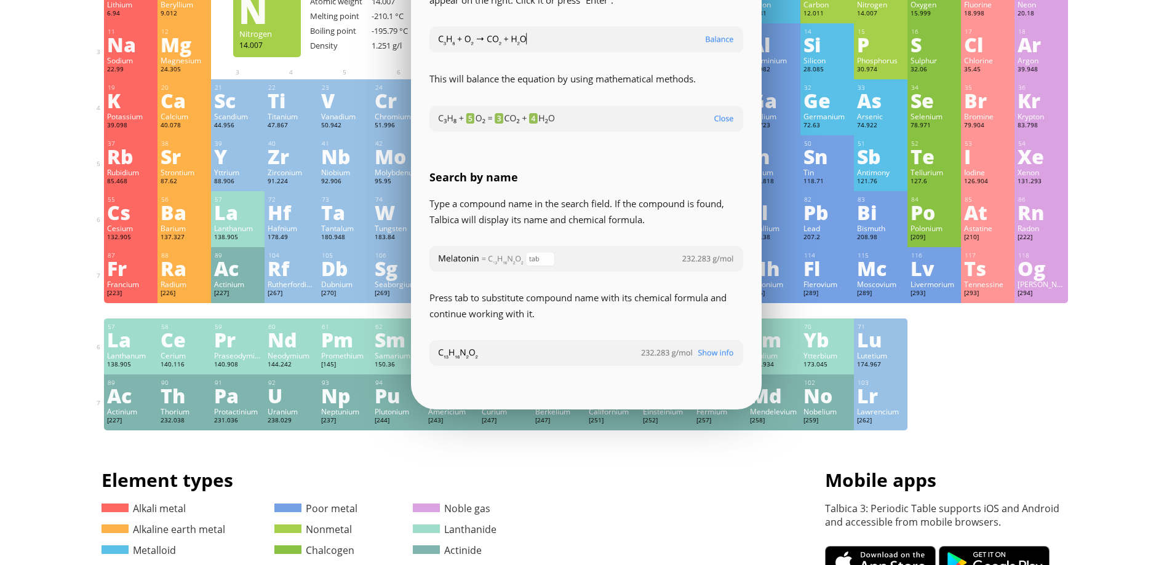
scroll to position [369, 0]
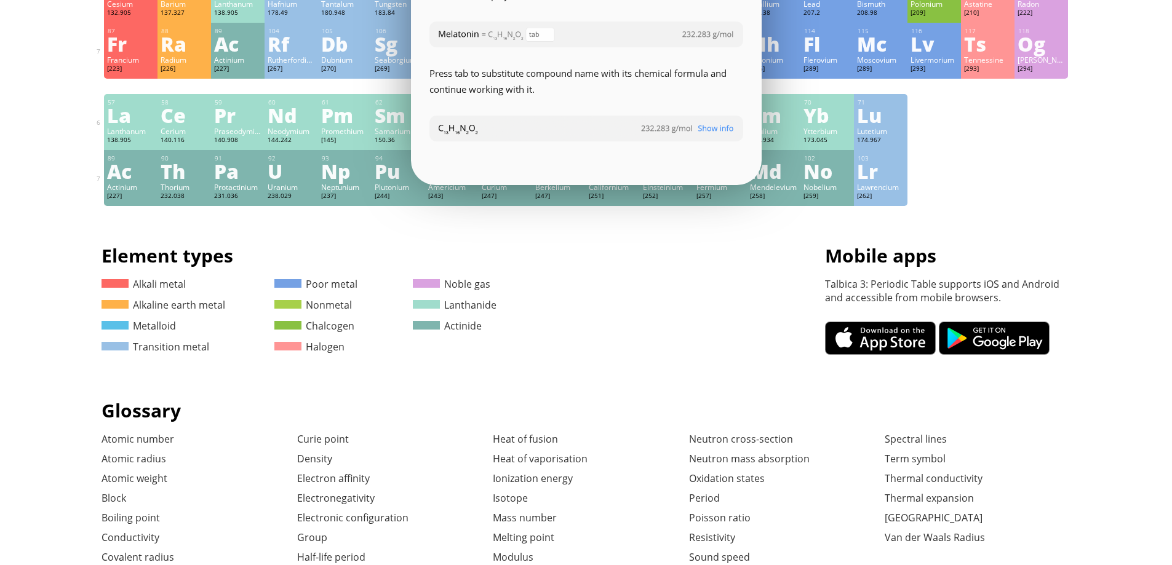
click at [673, 321] on div "Element types Element types Alkali metal Alkaline earth metal Metalloid Transit…" at bounding box center [587, 302] width 970 height 118
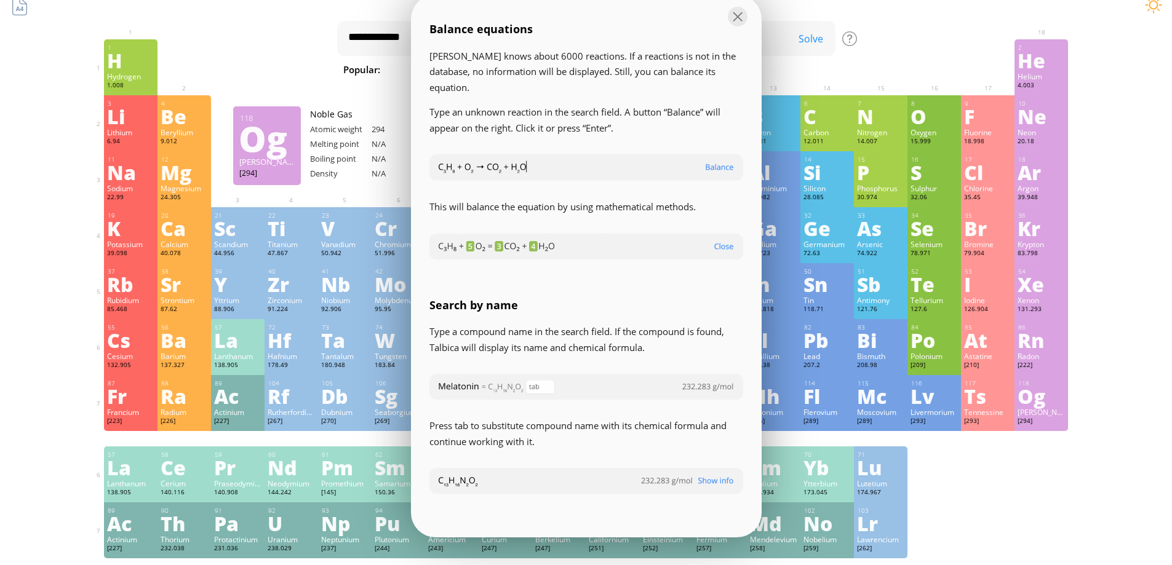
scroll to position [0, 0]
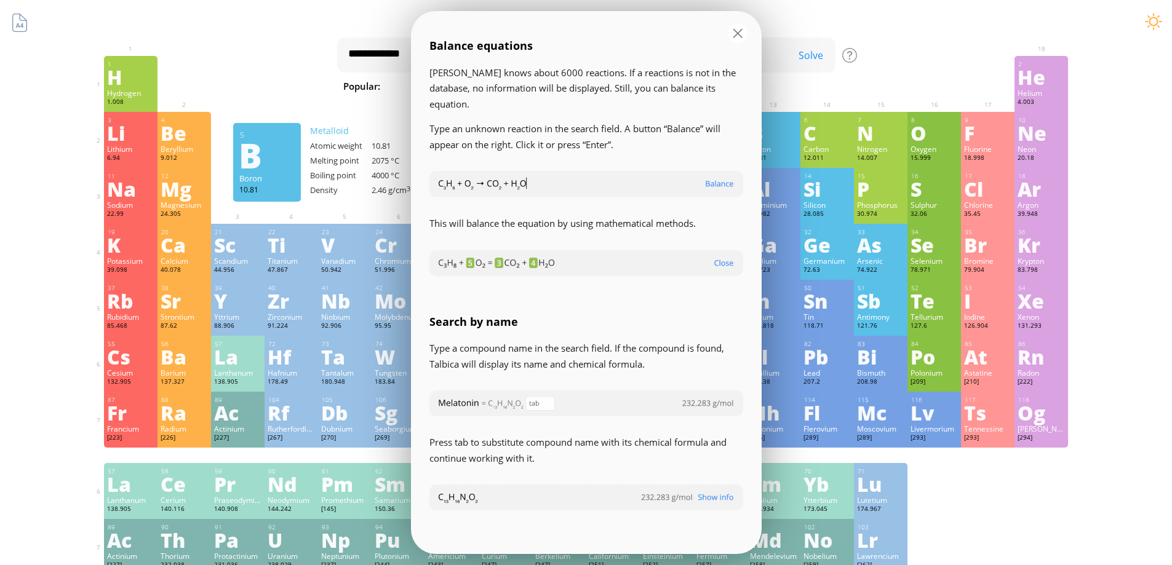
click at [731, 36] on div at bounding box center [738, 33] width 20 height 20
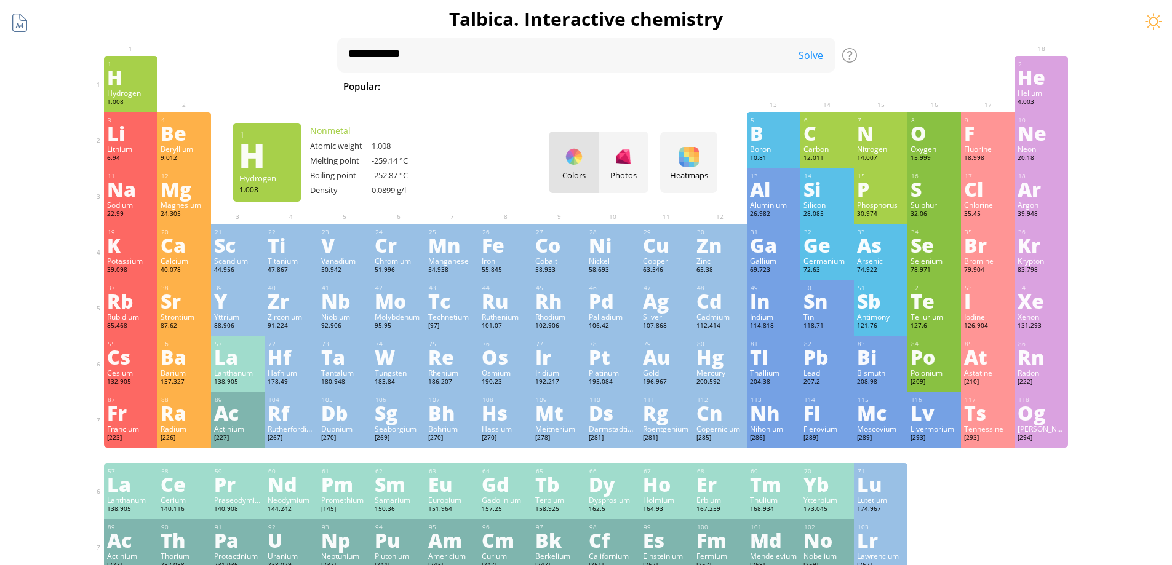
click at [18, 26] on div at bounding box center [19, 22] width 23 height 23
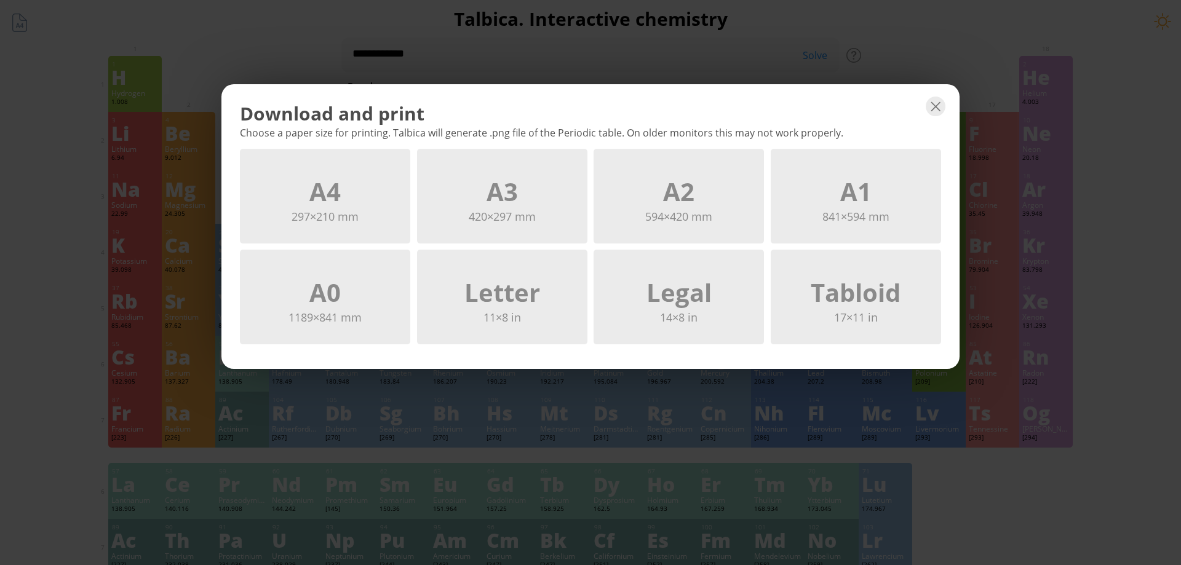
click at [272, 31] on div "Download and print Choose a paper size for printing. Talbica will generate .png…" at bounding box center [590, 282] width 1181 height 565
click at [930, 105] on div at bounding box center [936, 107] width 20 height 20
